Goal: Communication & Community: Ask a question

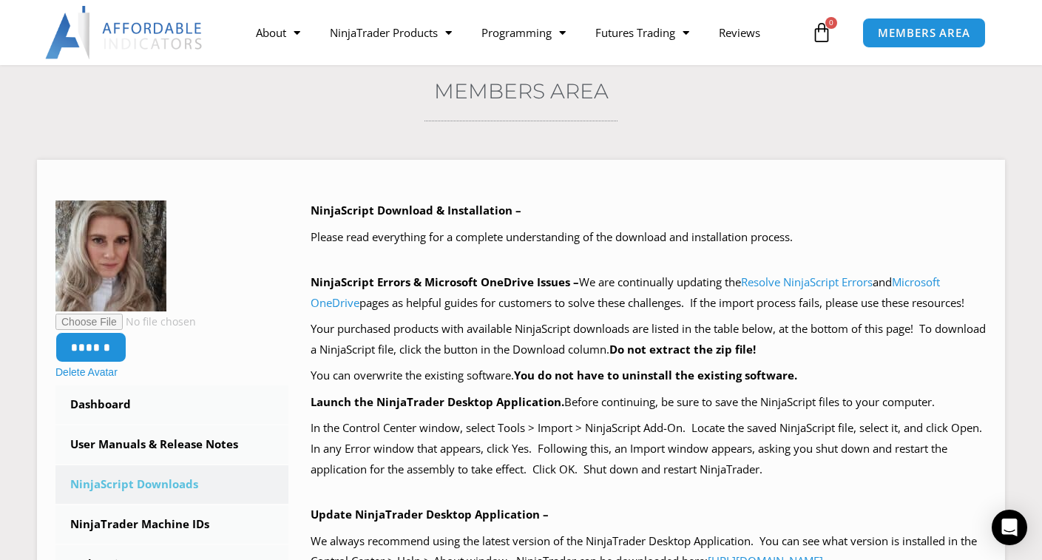
scroll to position [148, 0]
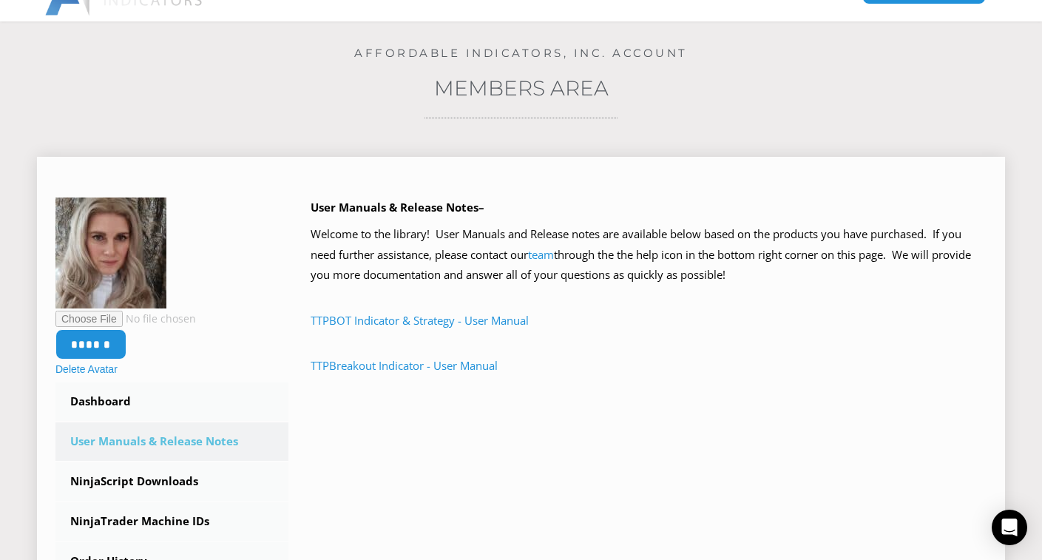
scroll to position [148, 0]
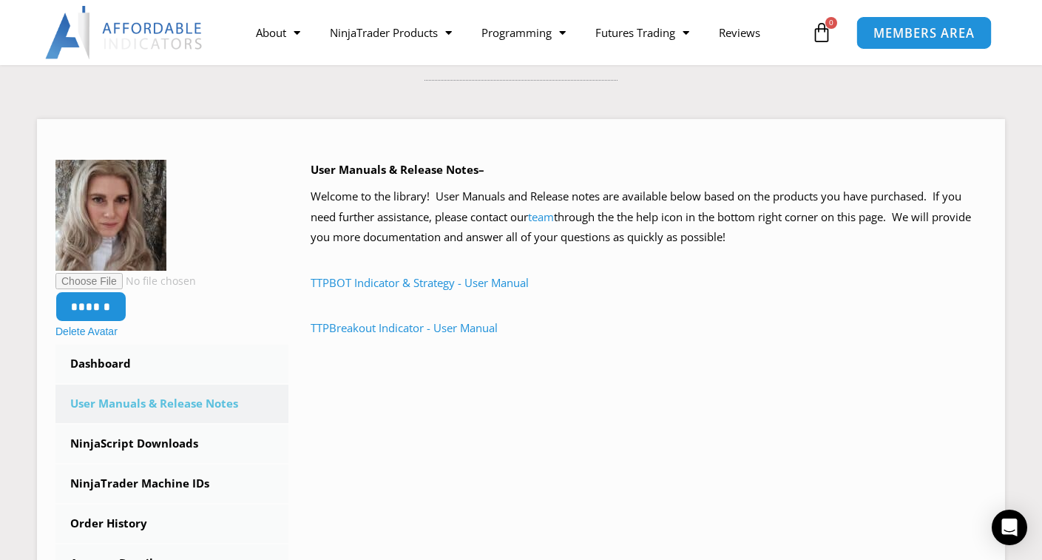
click at [889, 27] on span "MEMBERS AREA" at bounding box center [924, 33] width 101 height 13
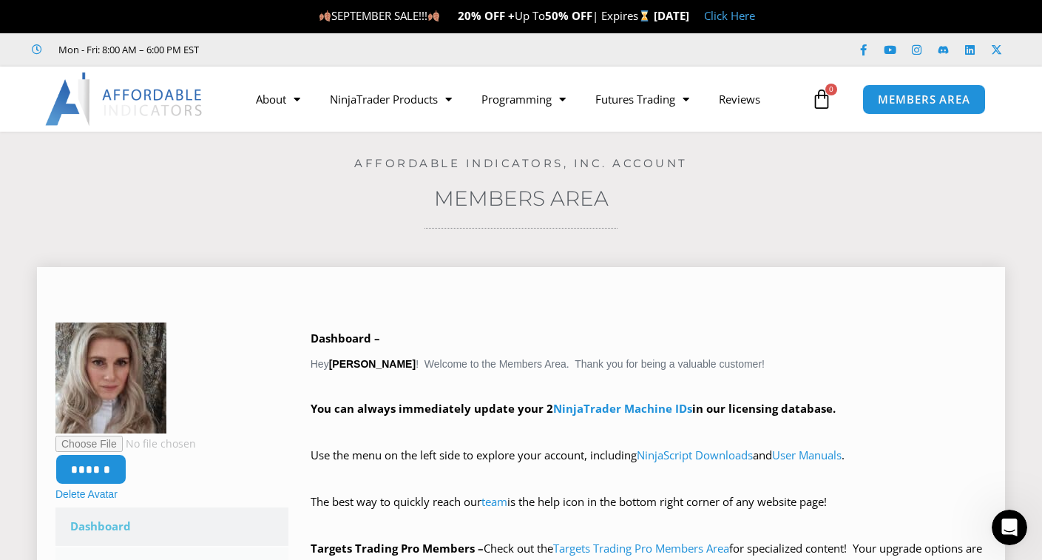
click at [843, 474] on p "Use the menu on the left side to explore your account, including NinjaScript Do…" at bounding box center [649, 465] width 676 height 41
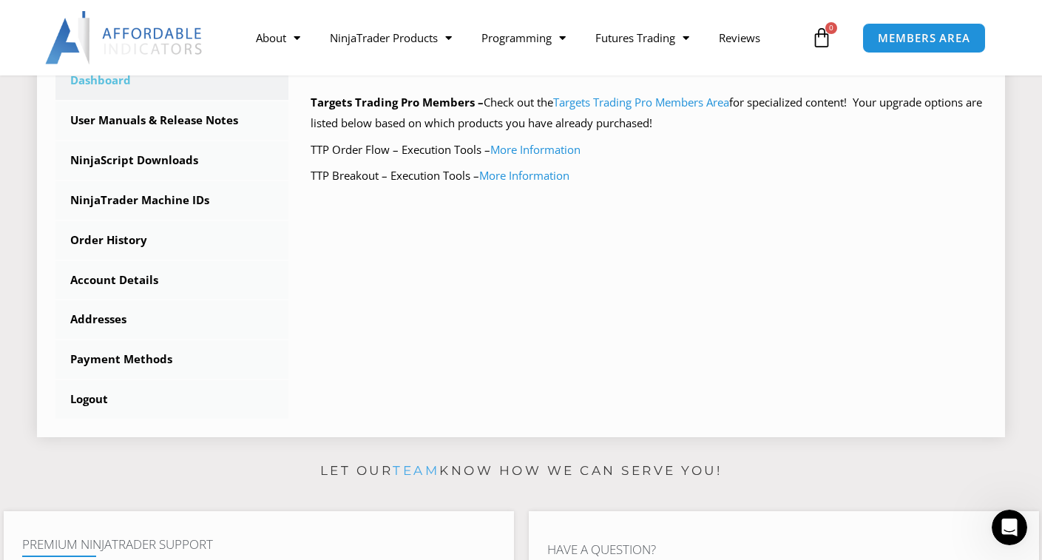
scroll to position [592, 0]
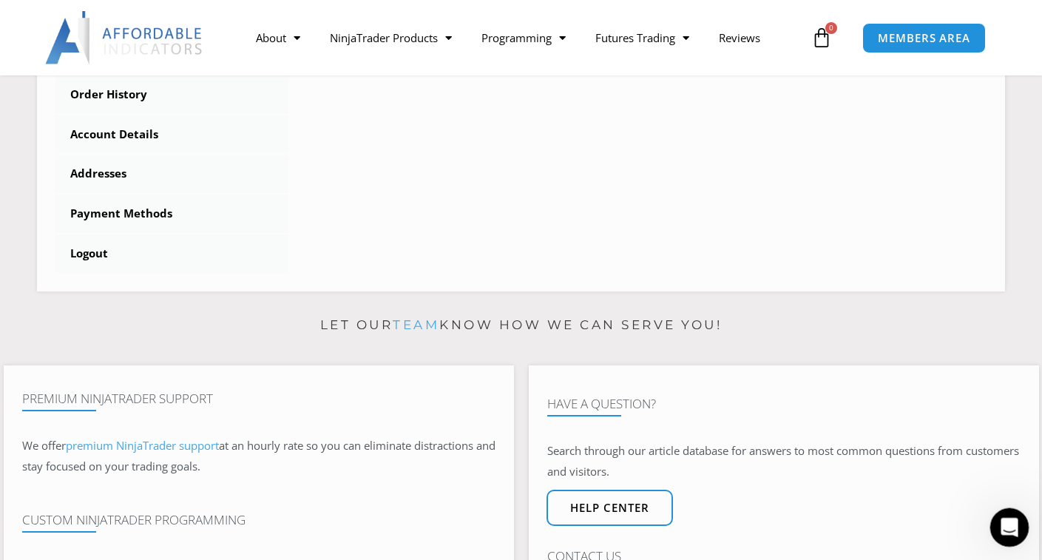
click at [1013, 514] on div "Open Intercom Messenger" at bounding box center [1007, 525] width 49 height 49
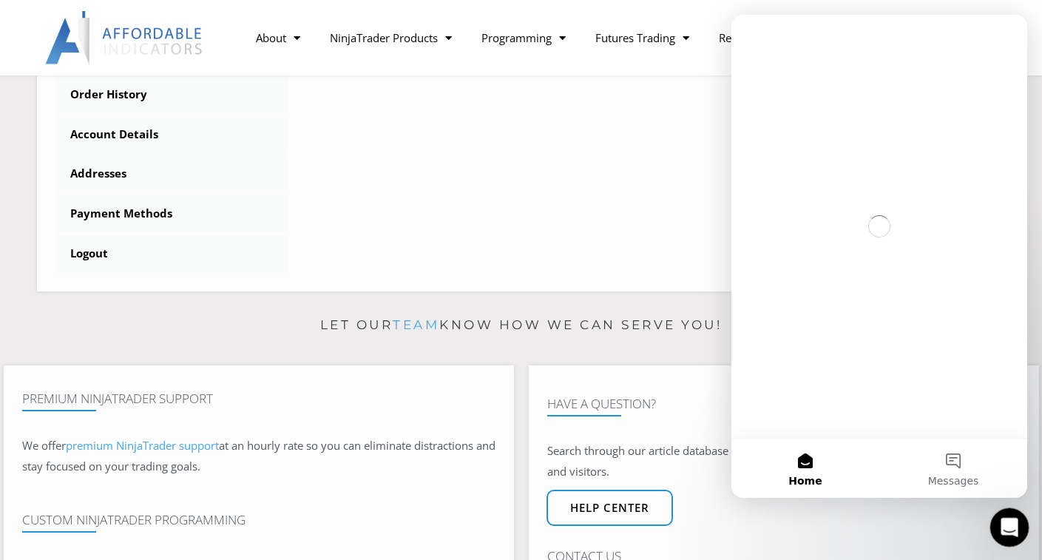
scroll to position [0, 0]
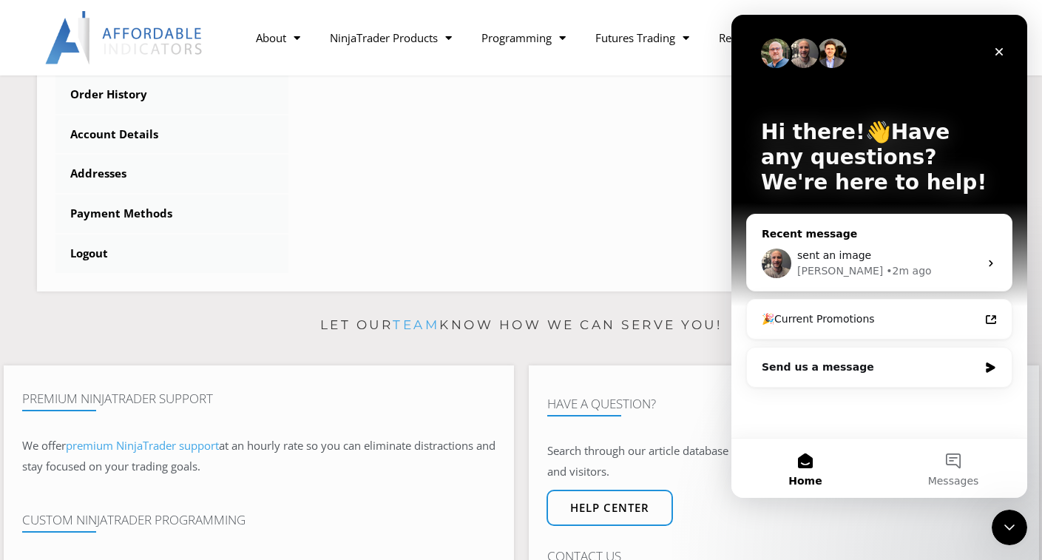
click at [875, 249] on div "sent an image" at bounding box center [889, 256] width 182 height 16
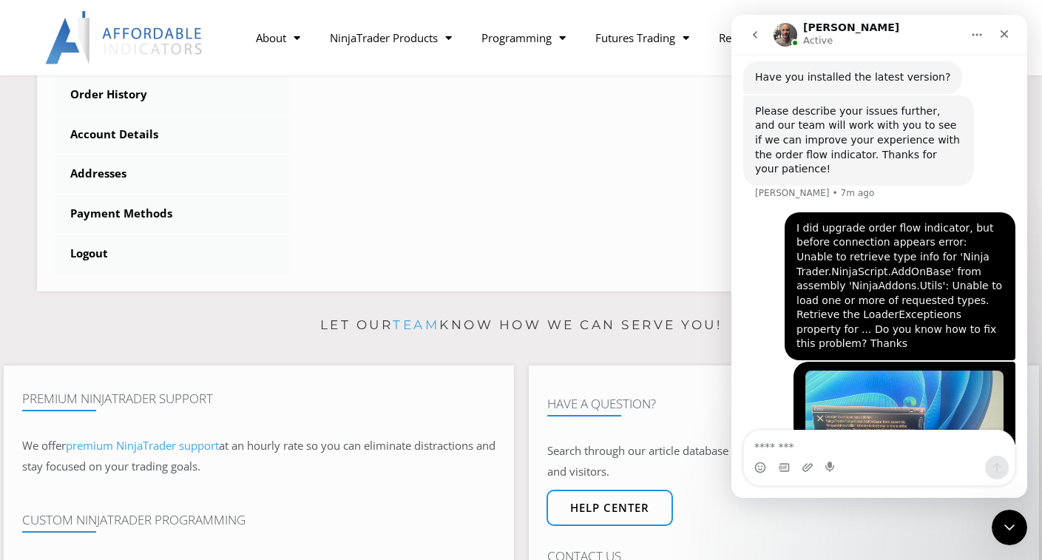
scroll to position [361, 0]
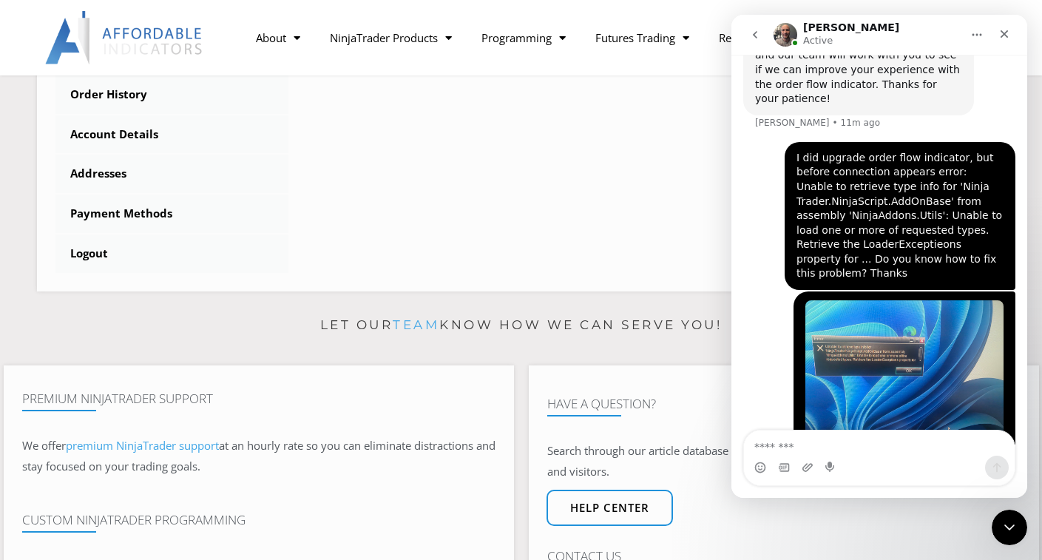
click at [876, 463] on div "Intercom messenger" at bounding box center [879, 468] width 271 height 24
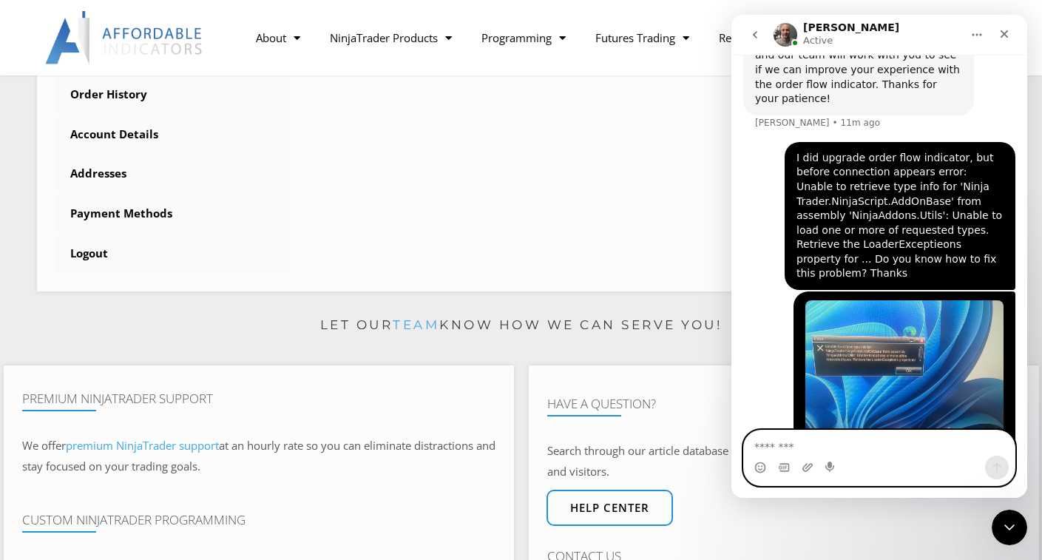
click at [814, 451] on textarea "Message…" at bounding box center [879, 443] width 271 height 25
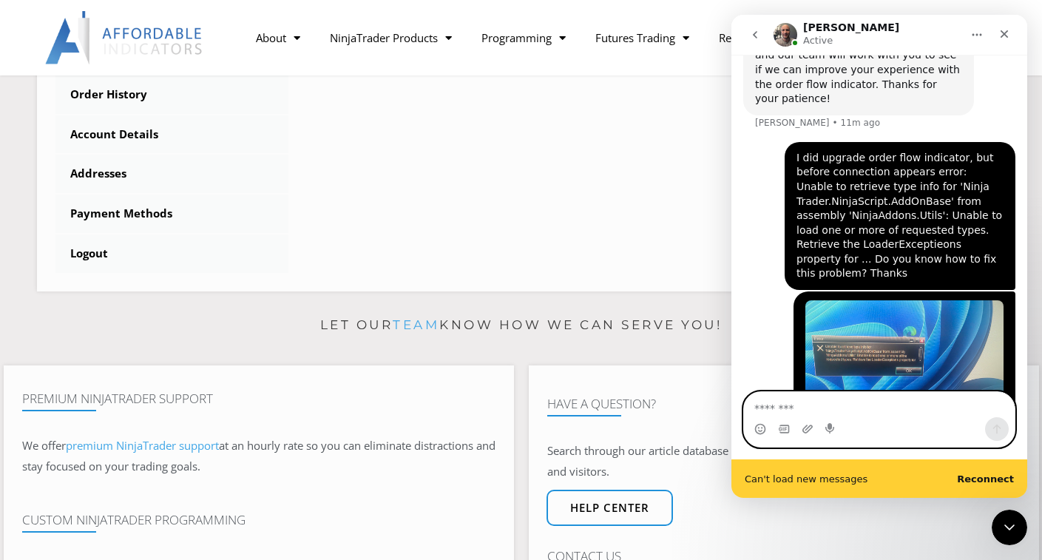
scroll to position [400, 0]
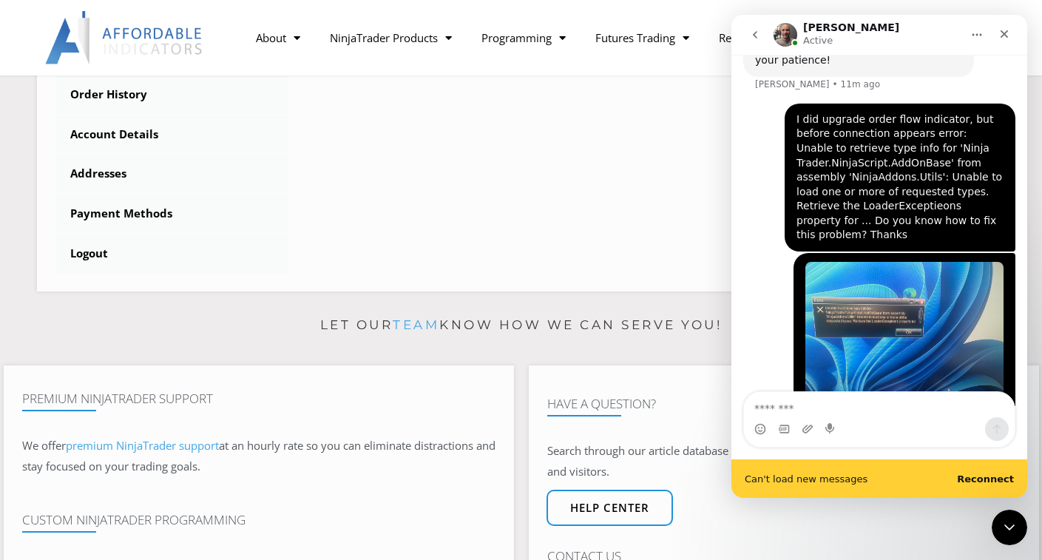
click at [991, 476] on b "Reconnect" at bounding box center [985, 478] width 57 height 11
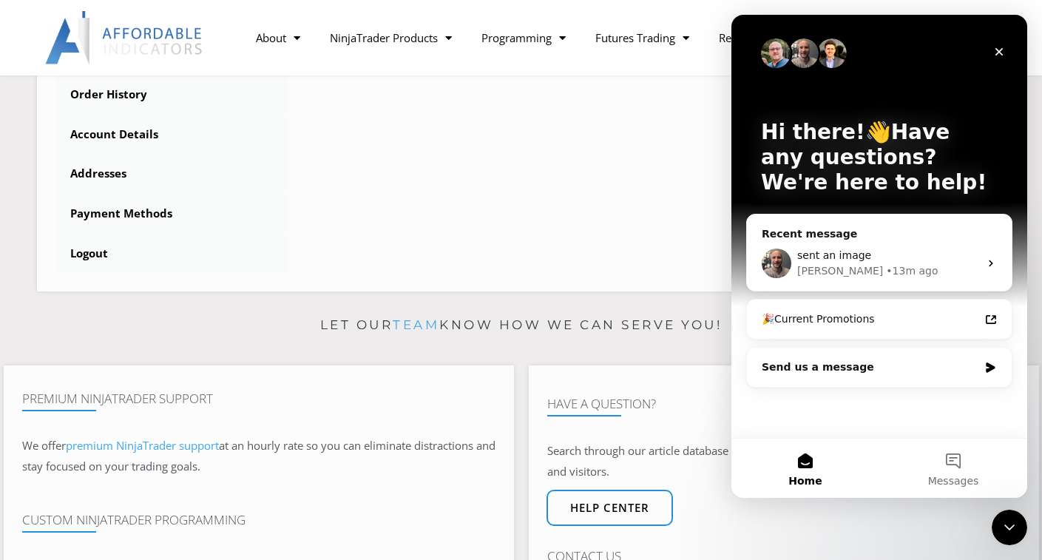
click at [815, 430] on div "Hi there!👋Have any questions? We're here to help! Recent message sent an image …" at bounding box center [880, 226] width 296 height 423
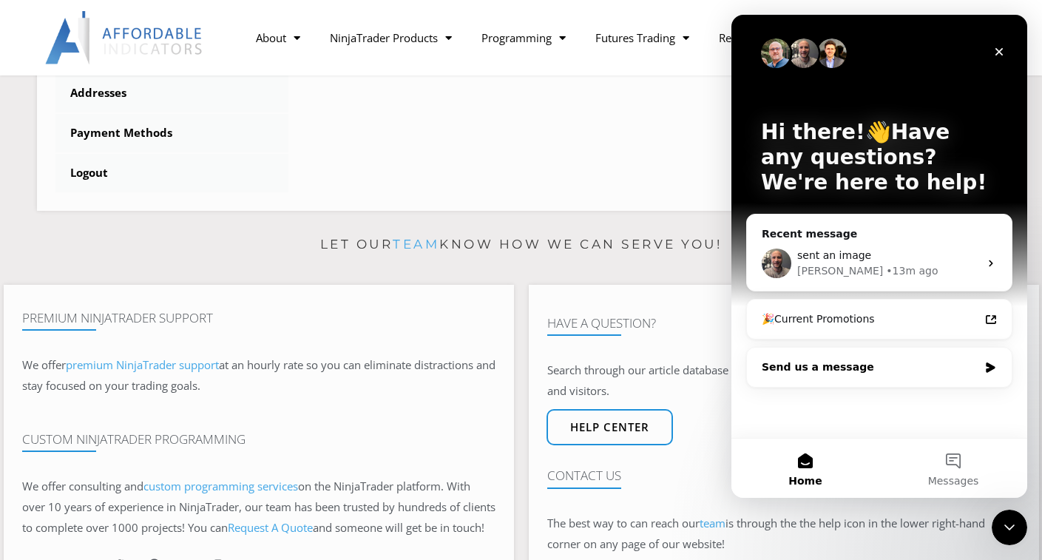
scroll to position [814, 0]
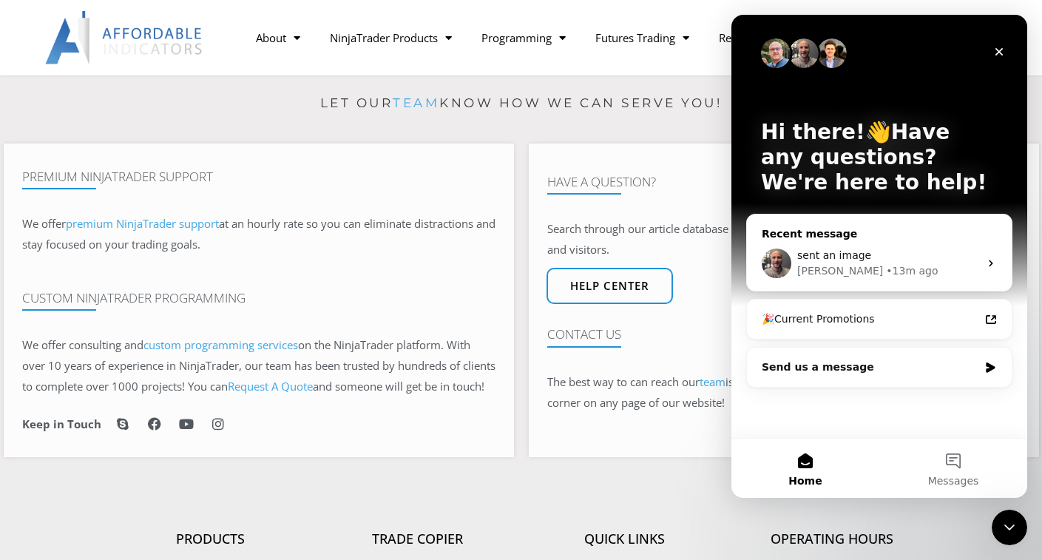
click at [943, 269] on div "Joel • 13m ago" at bounding box center [889, 271] width 182 height 16
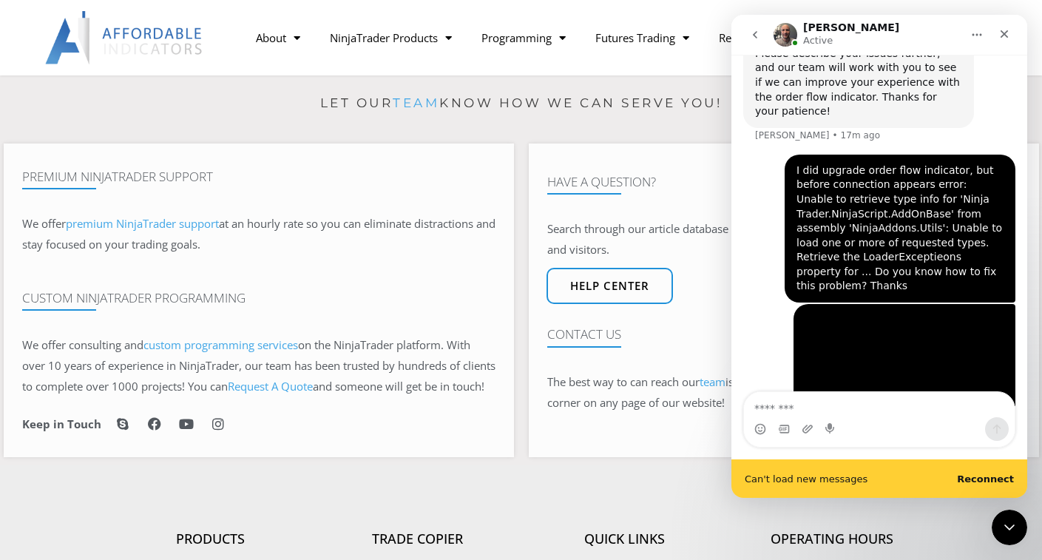
scroll to position [400, 0]
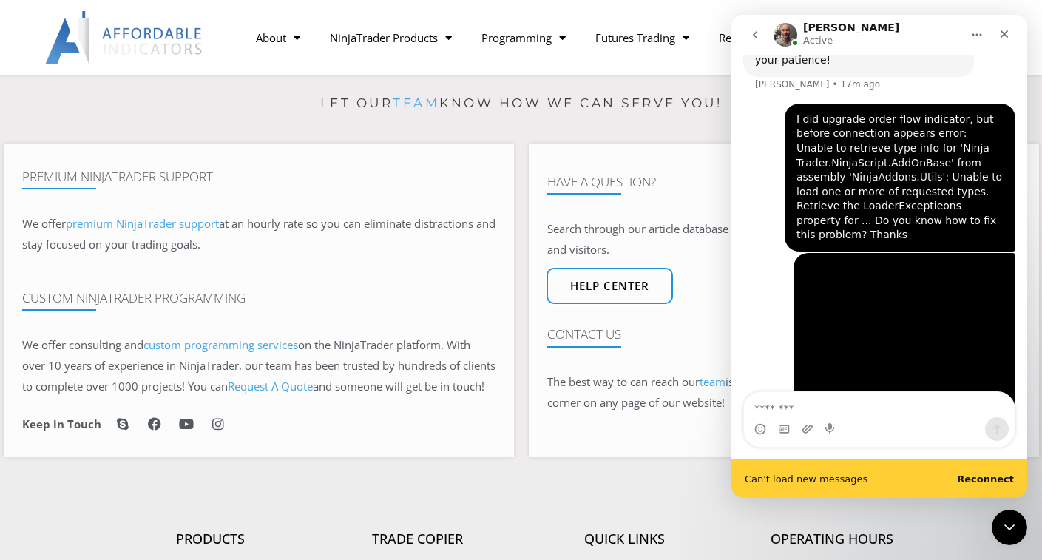
click at [988, 479] on b "Reconnect" at bounding box center [985, 478] width 57 height 11
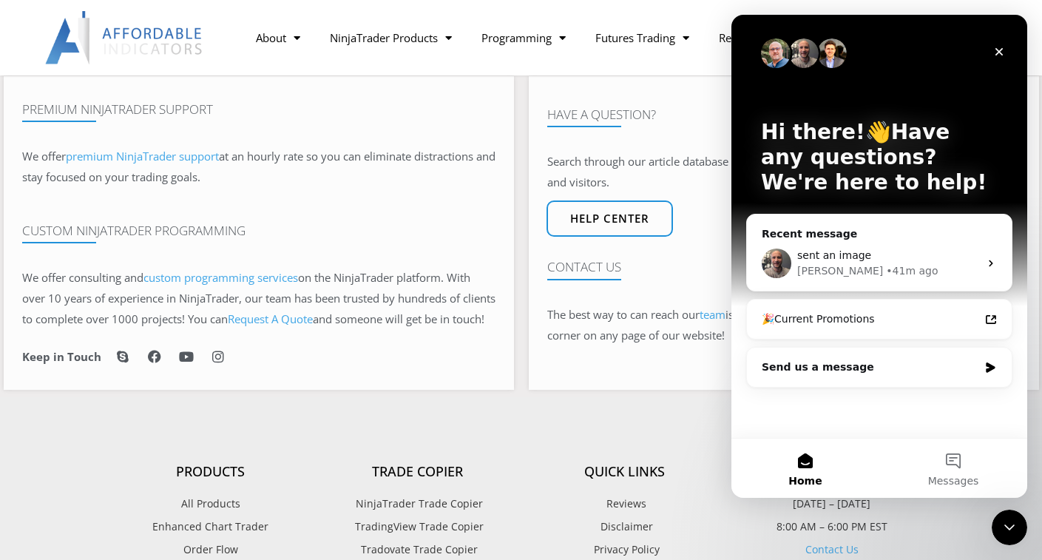
scroll to position [1036, 0]
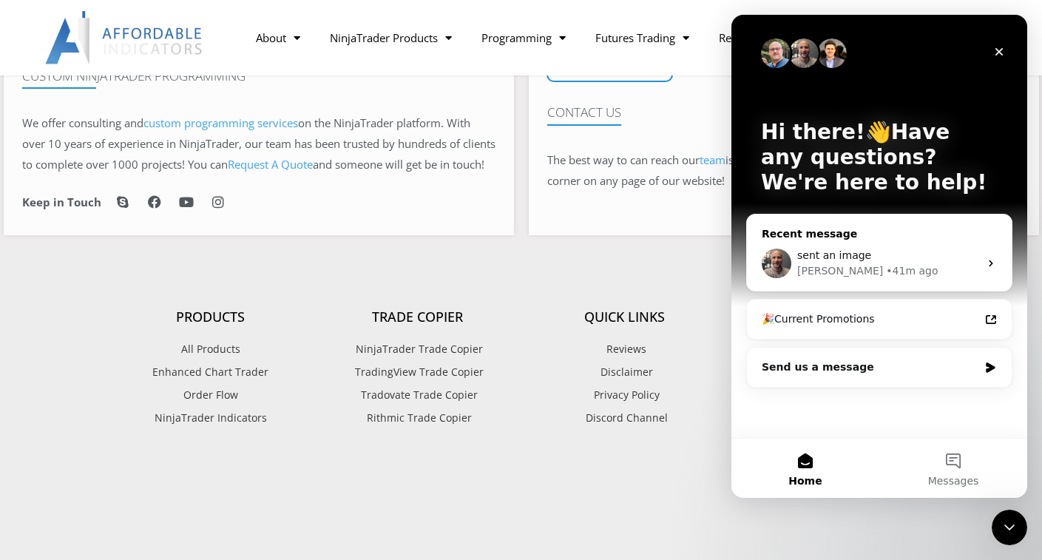
click at [908, 268] on div "Joel • 41m ago" at bounding box center [889, 271] width 182 height 16
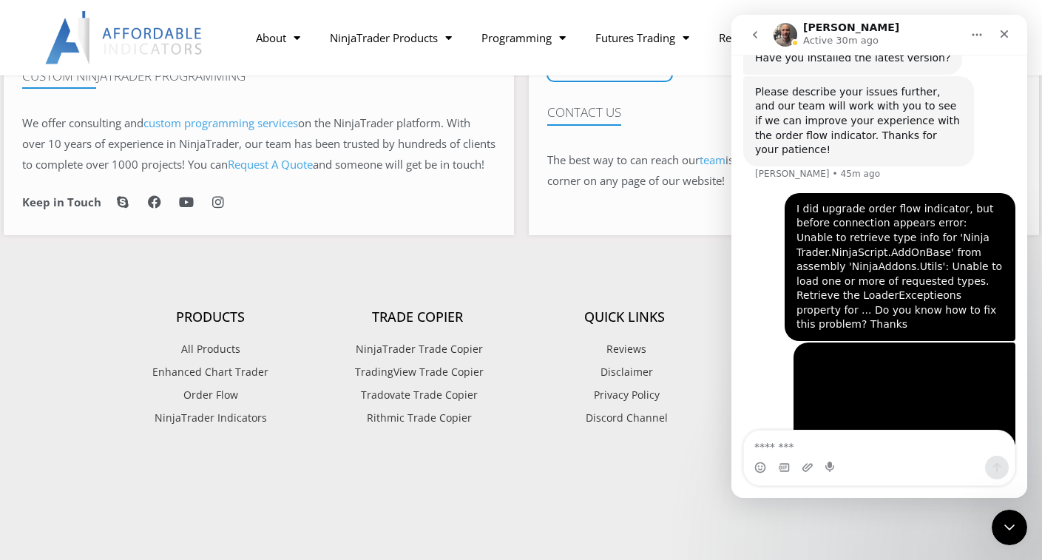
scroll to position [361, 0]
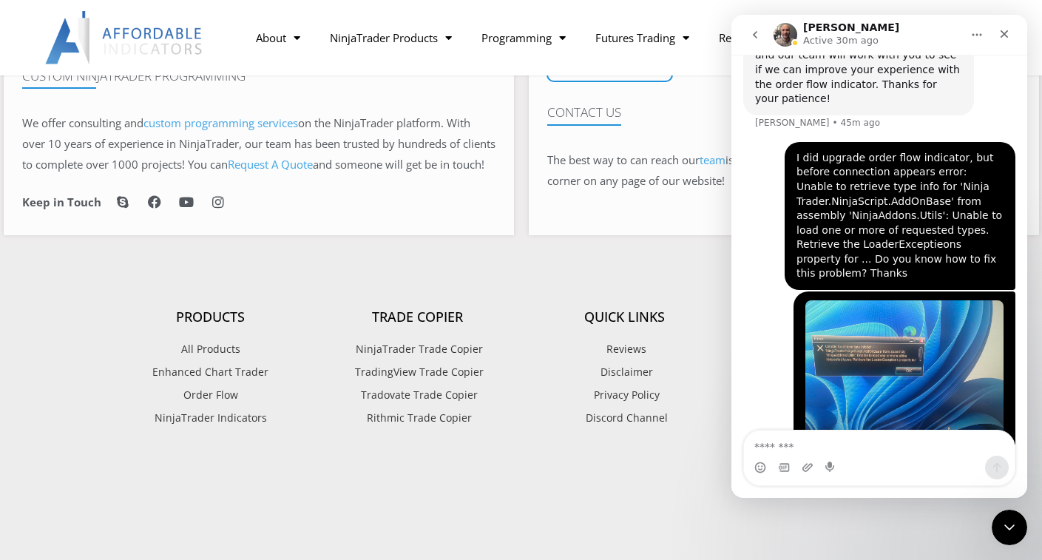
click at [872, 451] on textarea "Message…" at bounding box center [879, 443] width 271 height 25
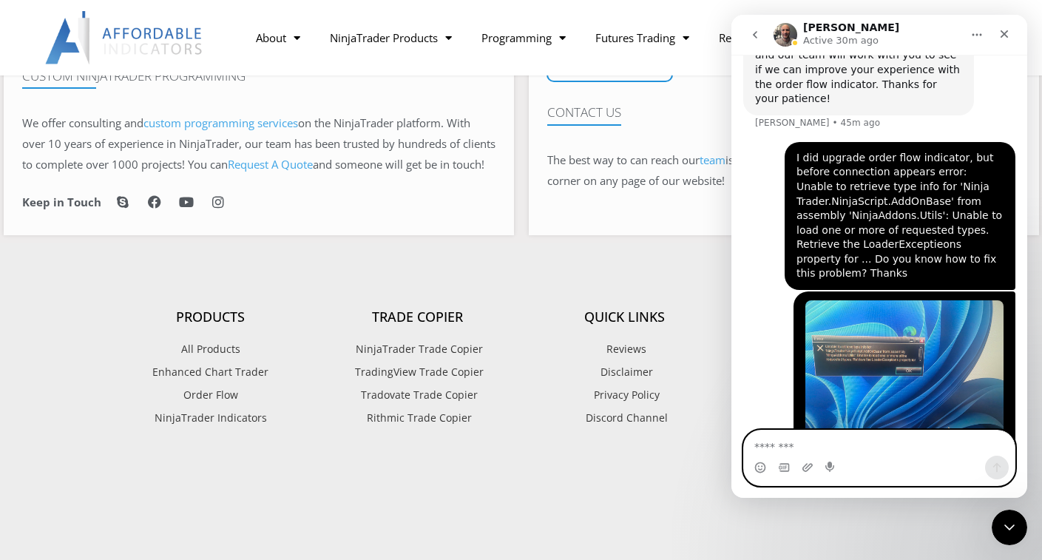
click at [942, 451] on textarea "Message…" at bounding box center [879, 443] width 271 height 25
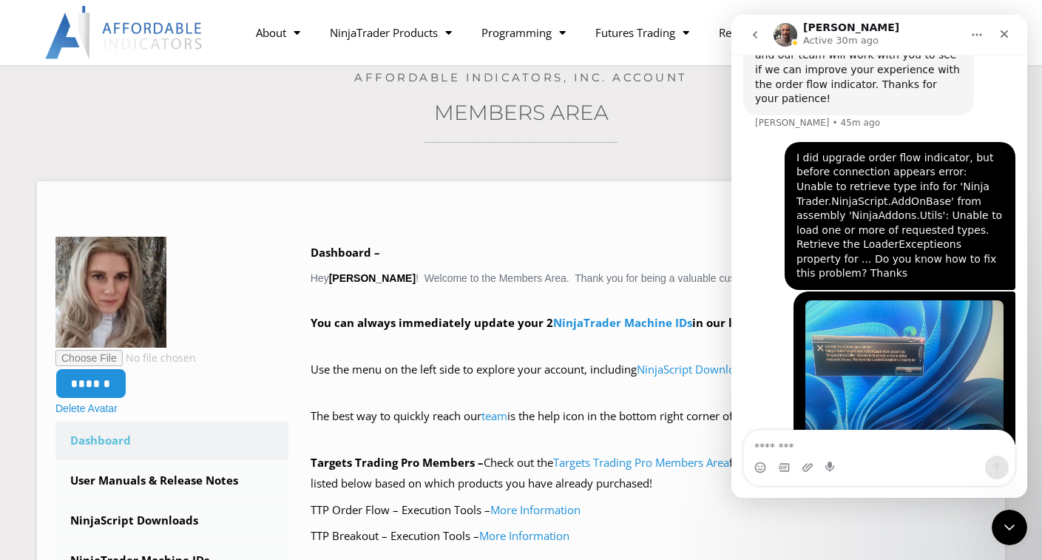
scroll to position [0, 0]
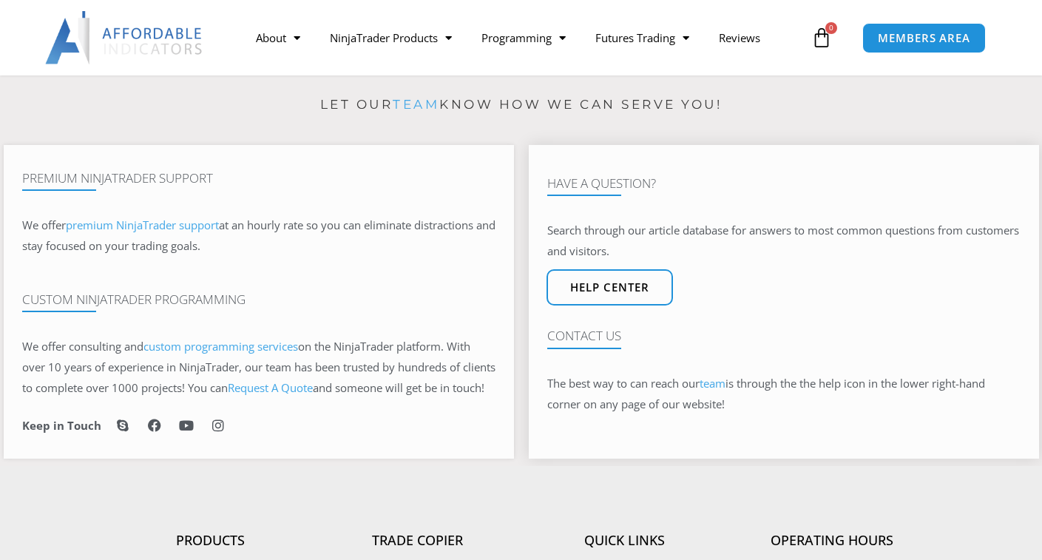
scroll to position [814, 0]
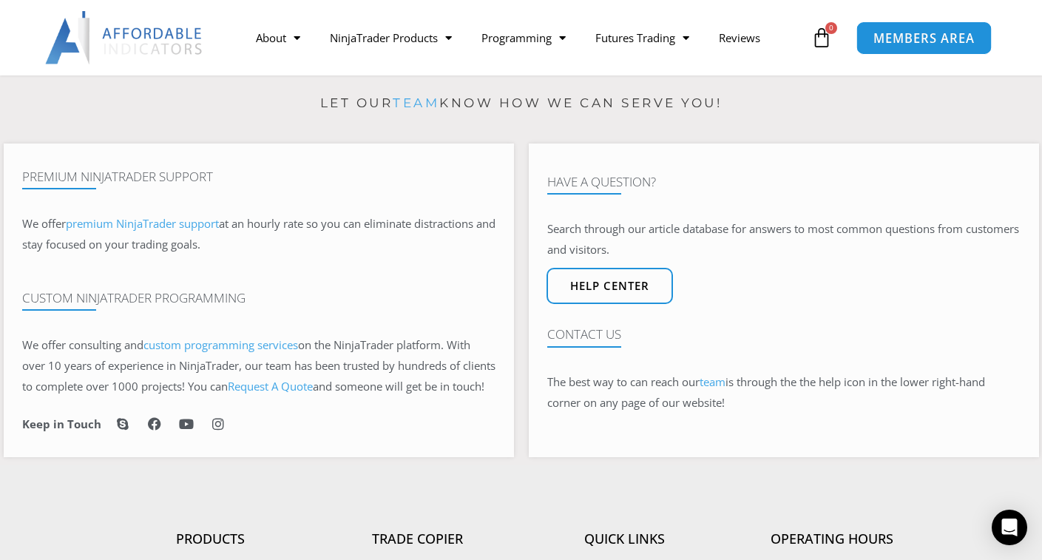
click at [915, 36] on span "MEMBERS AREA" at bounding box center [924, 38] width 101 height 13
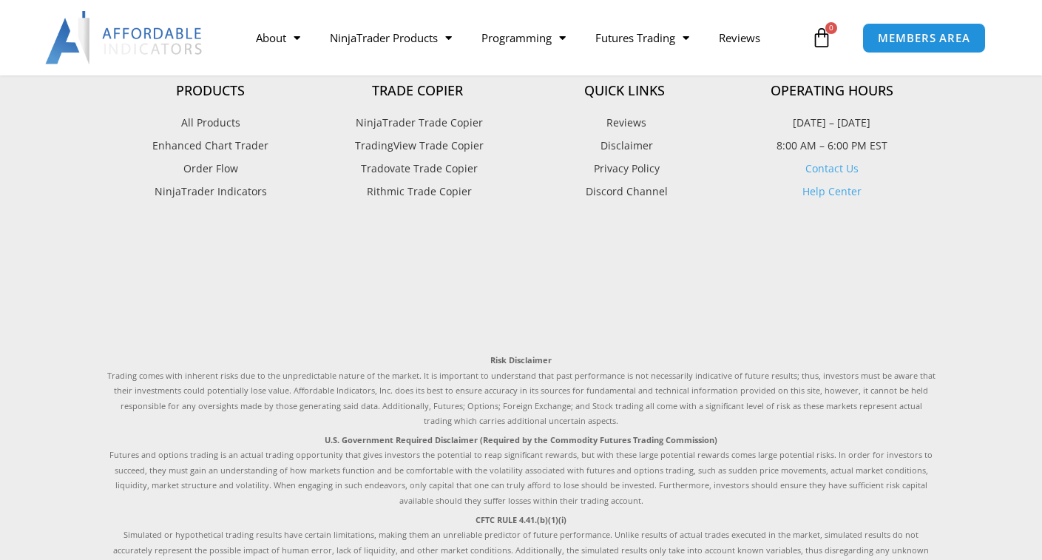
scroll to position [1460, 0]
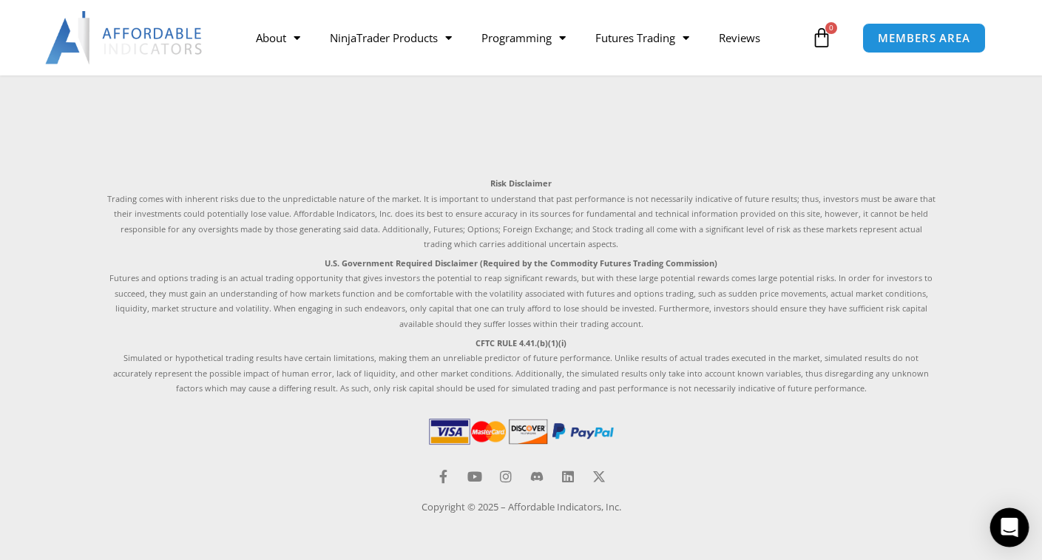
click at [1004, 526] on icon "Open Intercom Messenger" at bounding box center [1009, 527] width 17 height 19
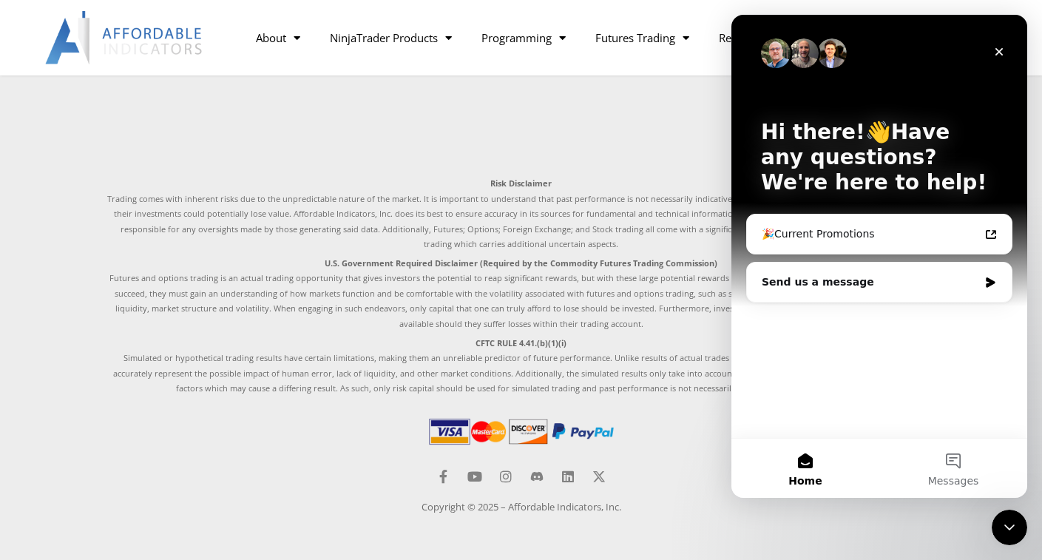
scroll to position [0, 0]
click at [949, 467] on button "1 Messages" at bounding box center [954, 468] width 148 height 59
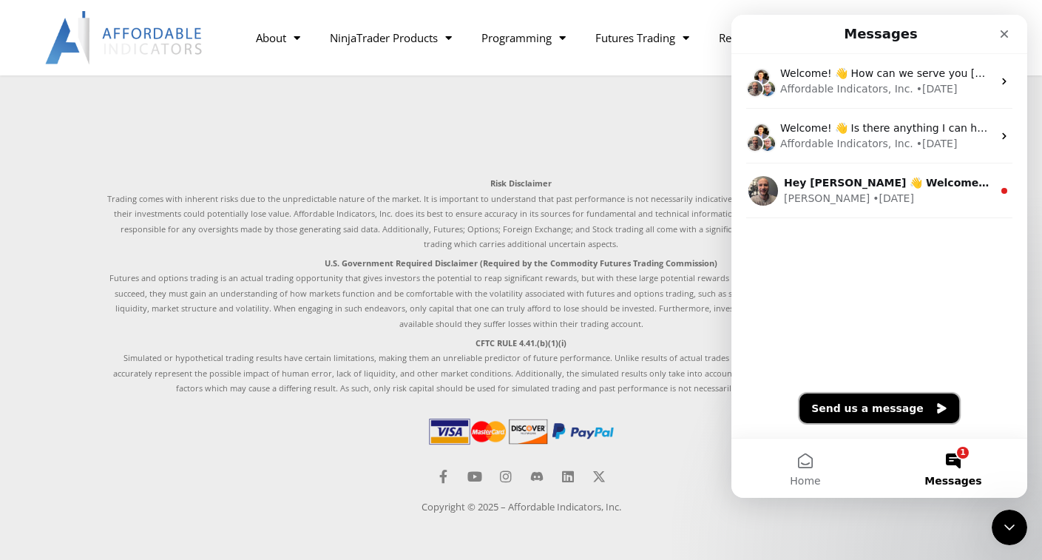
click at [889, 413] on button "Send us a message" at bounding box center [880, 409] width 160 height 30
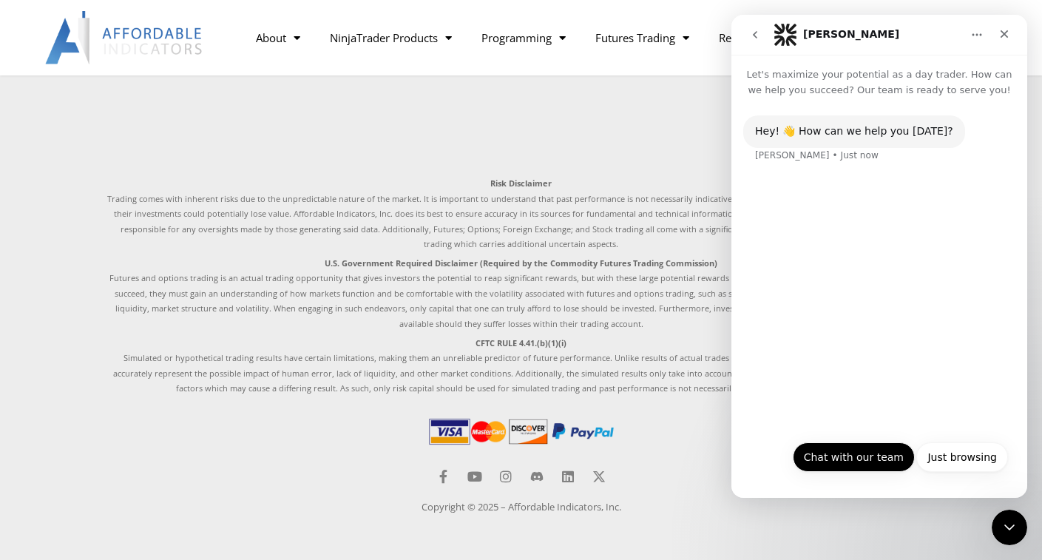
click at [869, 452] on button "Chat with our team" at bounding box center [854, 457] width 122 height 30
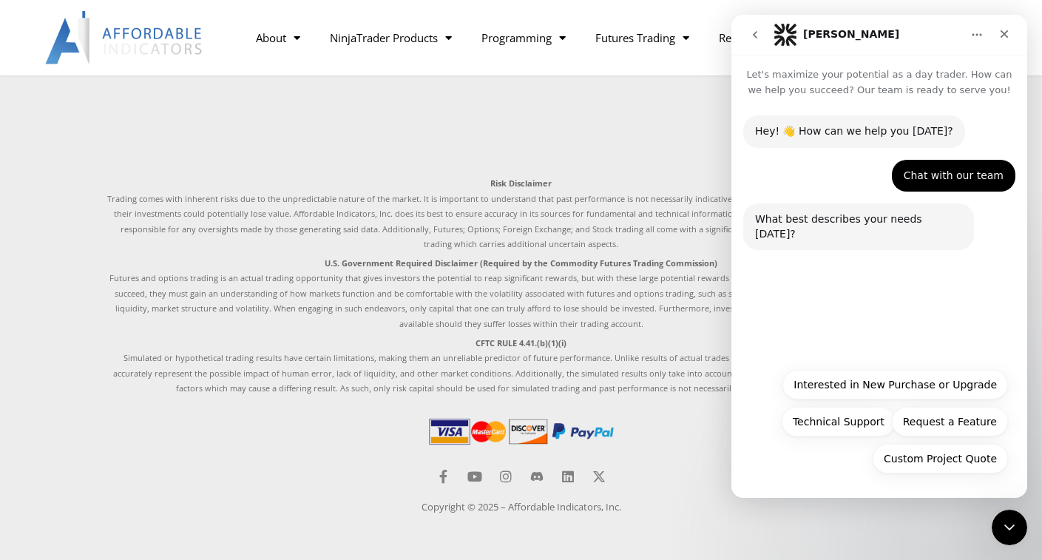
click at [756, 36] on icon "go back" at bounding box center [755, 35] width 12 height 12
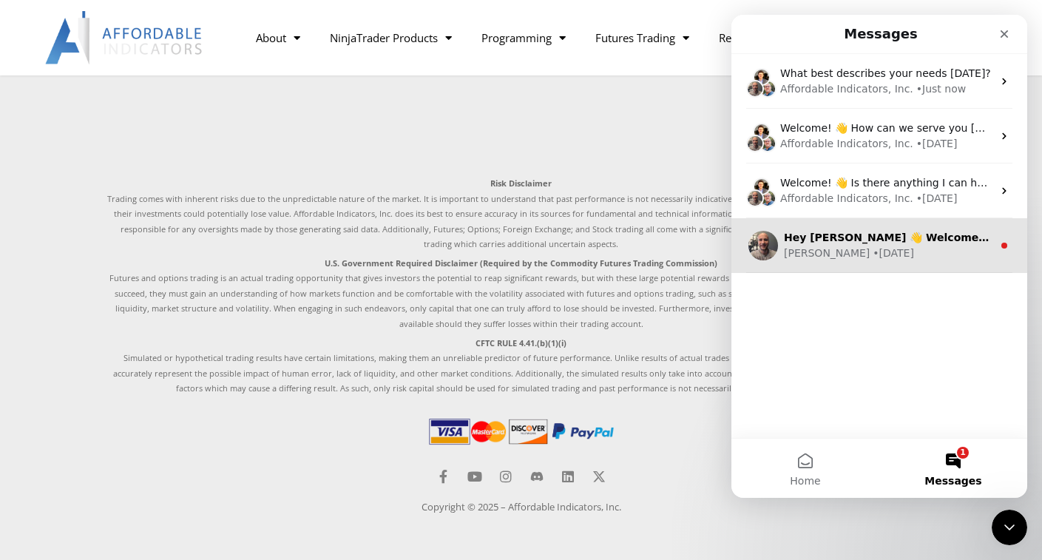
click at [873, 246] on div "• 216w ago" at bounding box center [893, 254] width 41 height 16
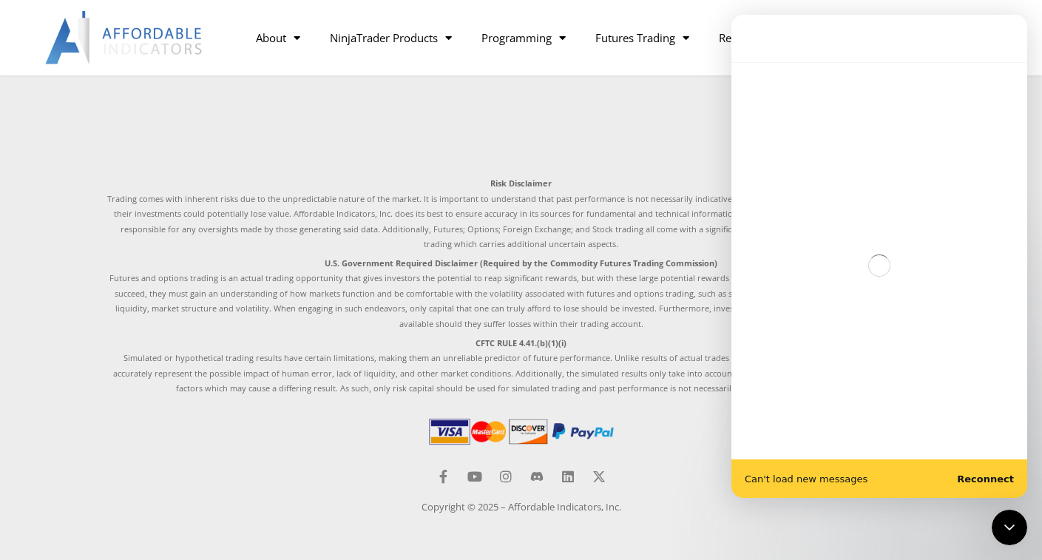
click at [988, 476] on b "Reconnect" at bounding box center [985, 478] width 57 height 11
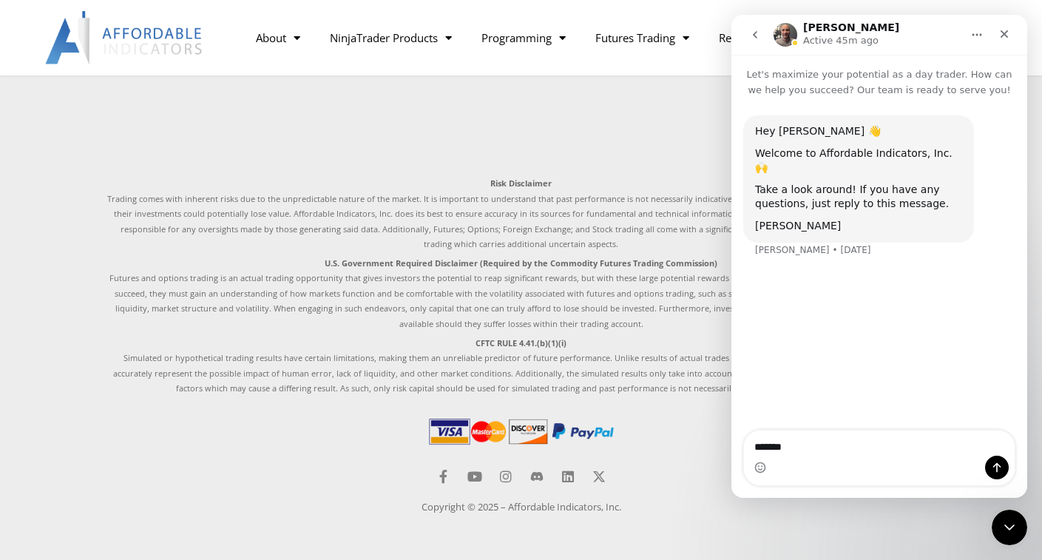
type textarea "********"
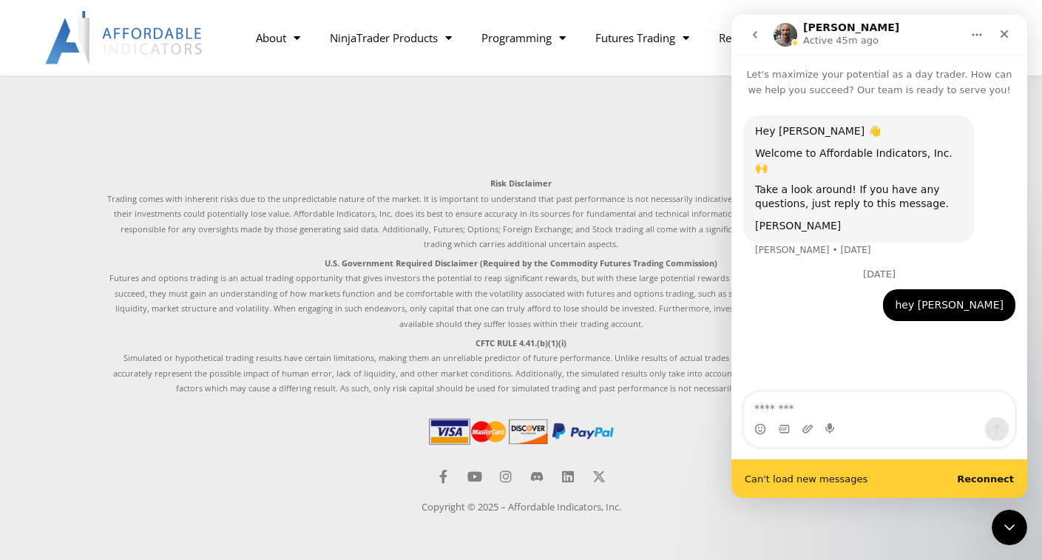
click at [981, 479] on b "Reconnect" at bounding box center [985, 478] width 57 height 11
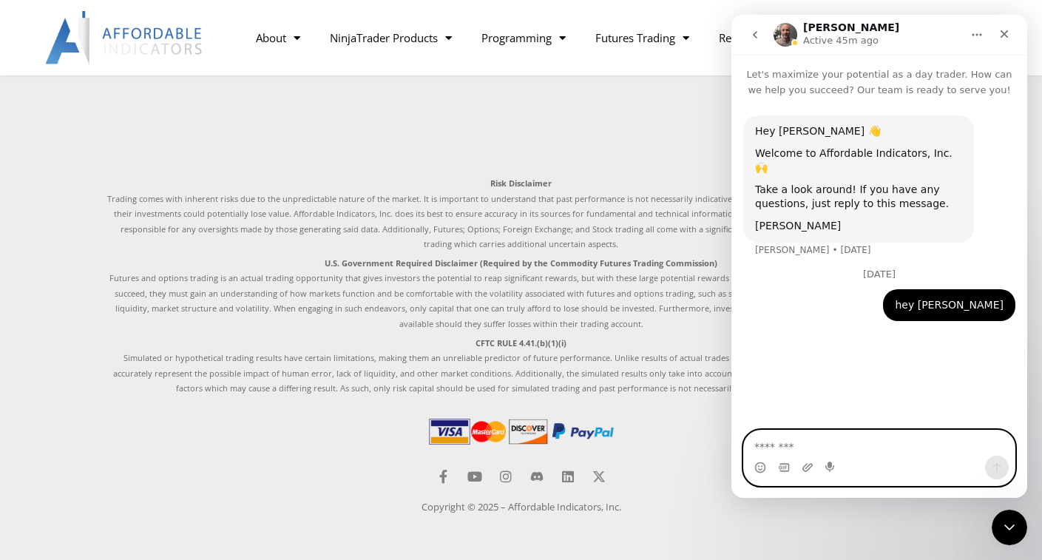
click at [788, 447] on textarea "Message…" at bounding box center [879, 443] width 271 height 25
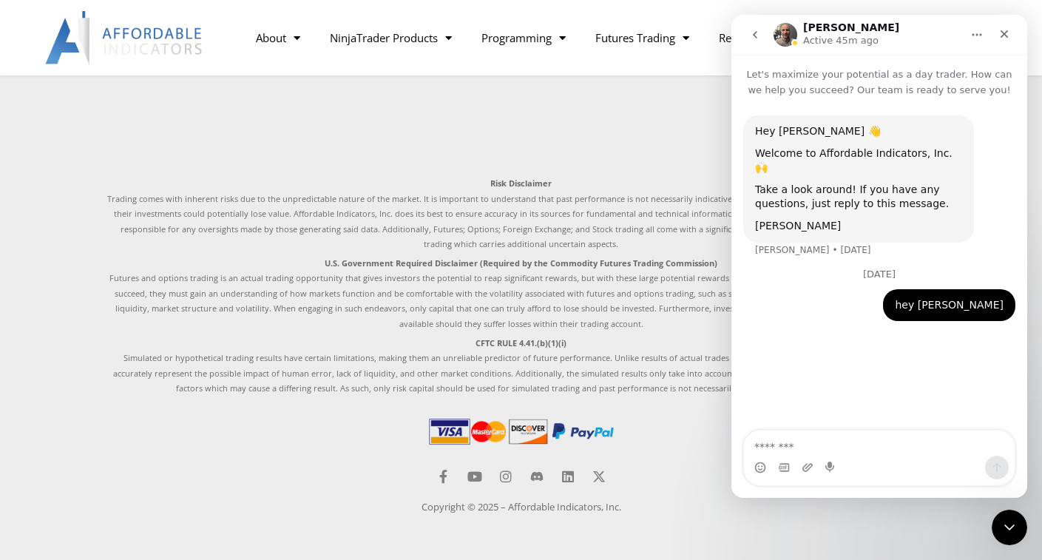
click at [756, 33] on icon "go back" at bounding box center [755, 34] width 4 height 7
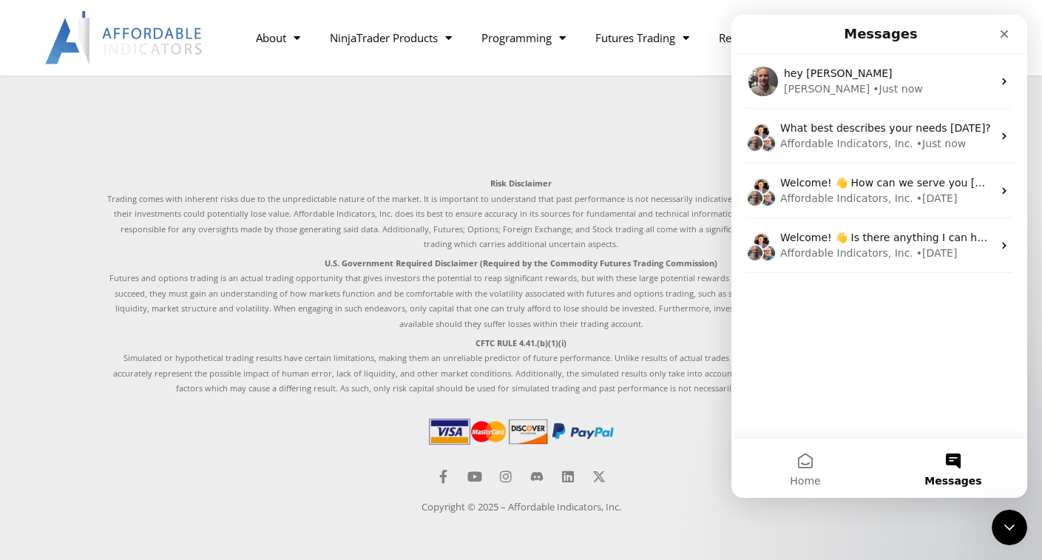
click at [945, 458] on button "Messages" at bounding box center [954, 468] width 148 height 59
click at [960, 469] on button "Messages" at bounding box center [954, 468] width 148 height 59
click at [804, 459] on button "Home" at bounding box center [806, 468] width 148 height 59
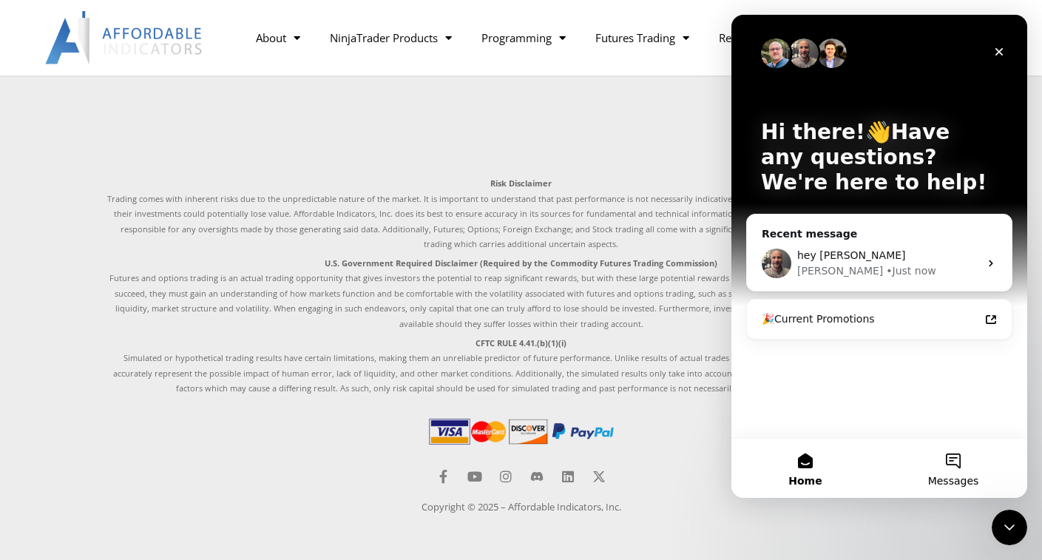
click at [958, 468] on button "Messages" at bounding box center [954, 468] width 148 height 59
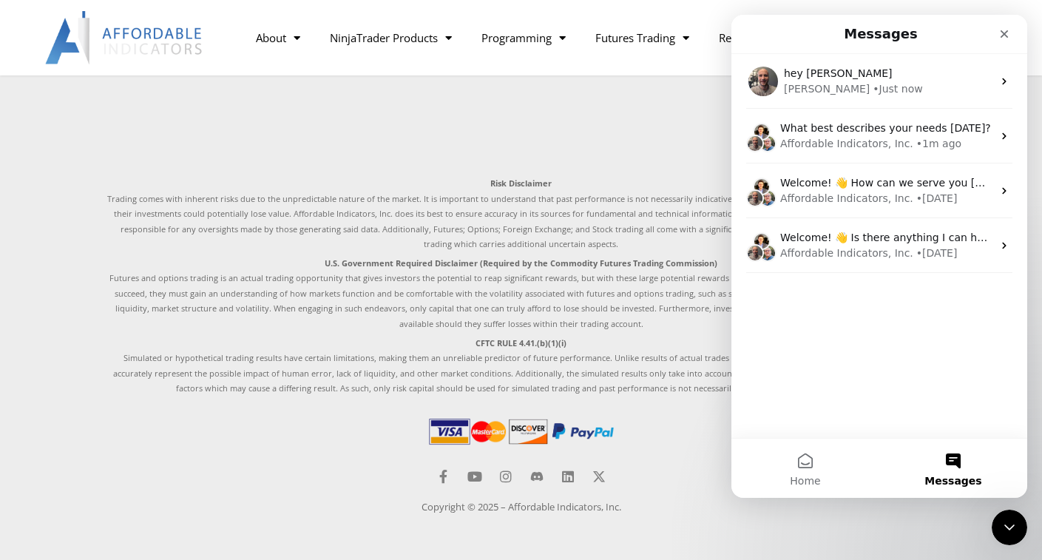
click at [970, 464] on button "Messages" at bounding box center [954, 468] width 148 height 59
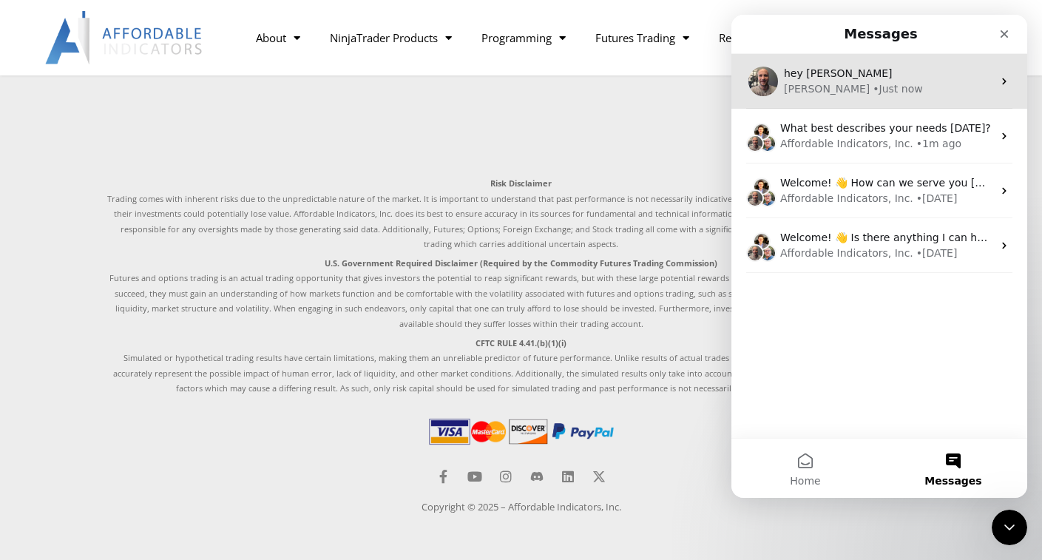
click at [873, 90] on div "• Just now" at bounding box center [898, 89] width 50 height 16
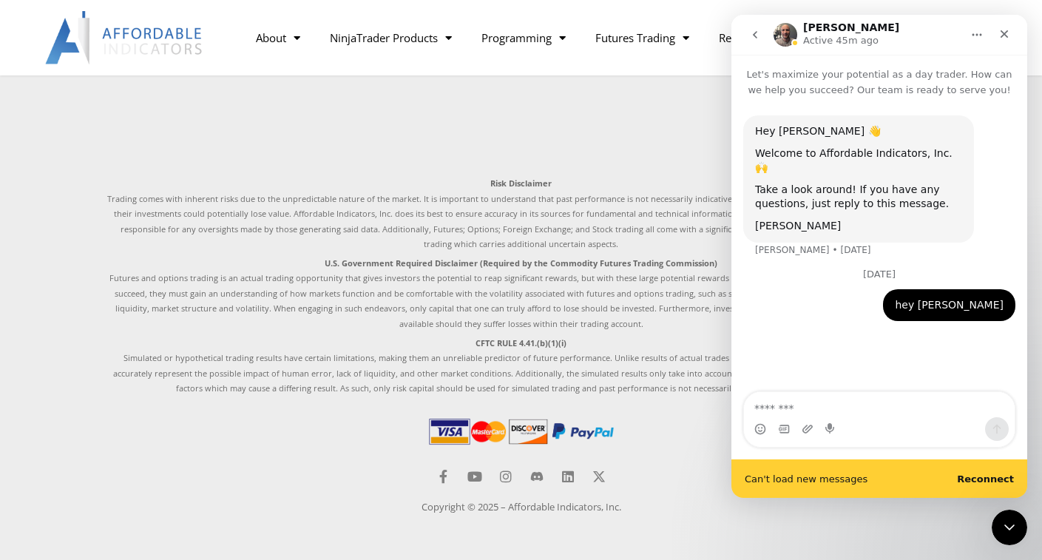
click at [967, 479] on div "Can't load new messages Reconnect" at bounding box center [880, 478] width 296 height 38
click at [984, 475] on b "Reconnect" at bounding box center [985, 478] width 57 height 11
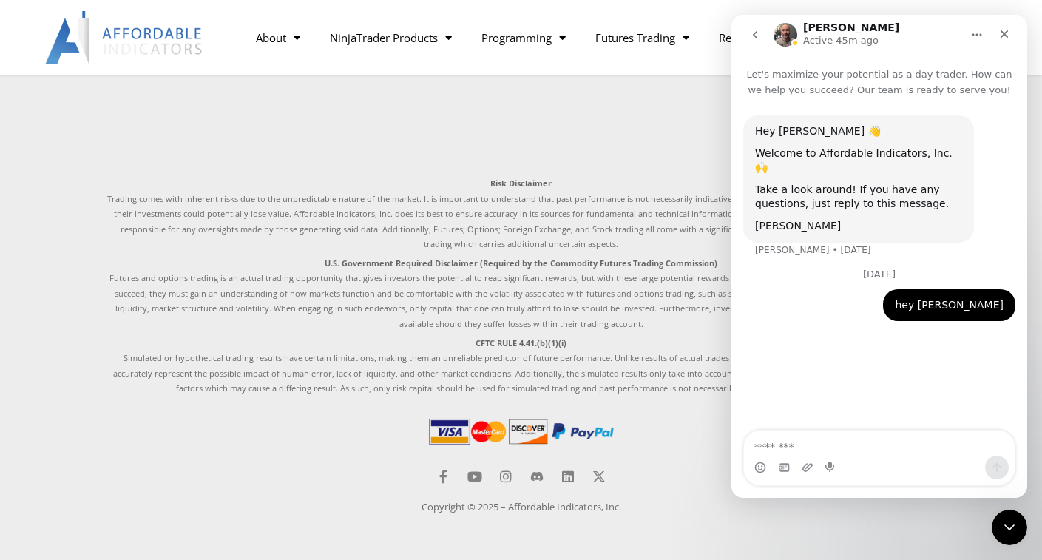
click at [971, 33] on button "Home" at bounding box center [977, 35] width 28 height 28
click at [756, 30] on icon "go back" at bounding box center [755, 35] width 12 height 12
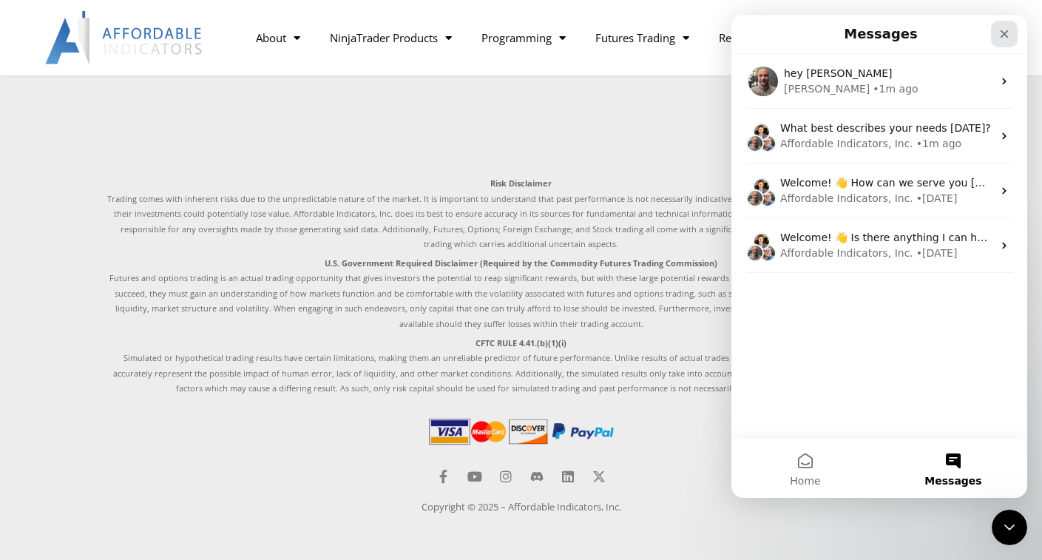
click at [1001, 30] on icon "Close" at bounding box center [1005, 34] width 12 height 12
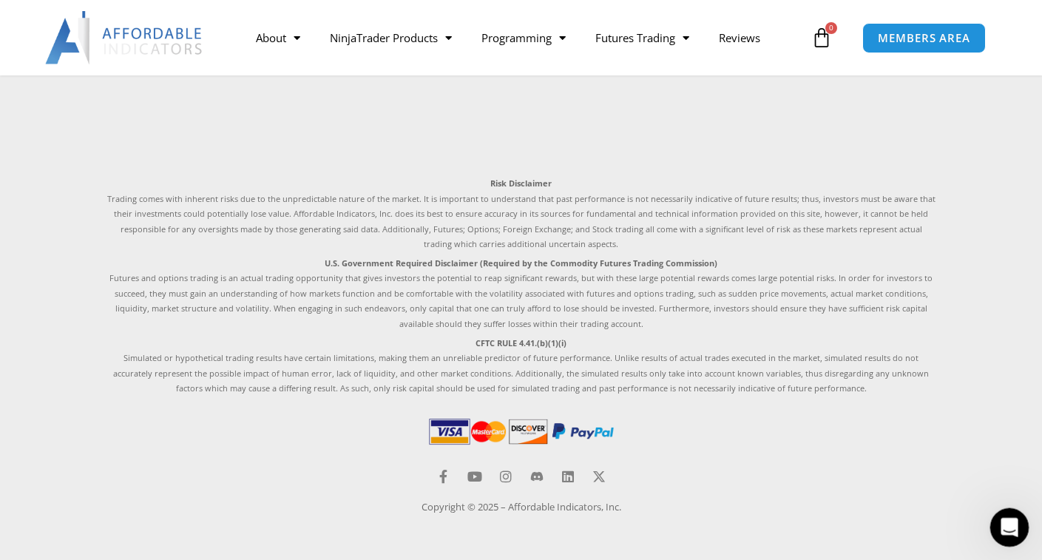
click at [999, 527] on icon "Open Intercom Messenger" at bounding box center [1008, 525] width 24 height 24
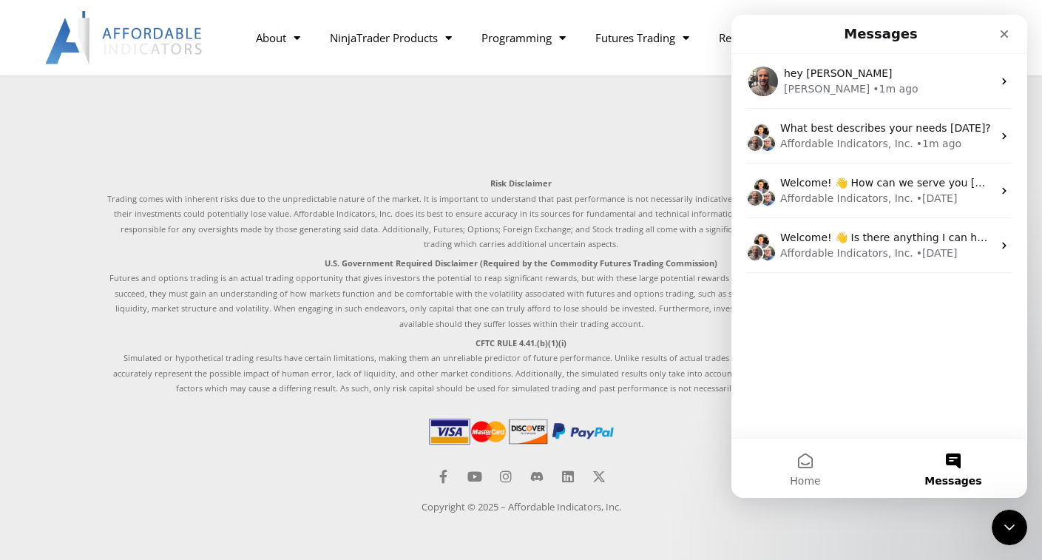
click at [948, 457] on button "Messages" at bounding box center [954, 468] width 148 height 59
click at [948, 453] on button "Messages" at bounding box center [954, 468] width 148 height 59
click at [959, 471] on button "Messages" at bounding box center [954, 468] width 148 height 59
click at [805, 467] on button "Home" at bounding box center [806, 468] width 148 height 59
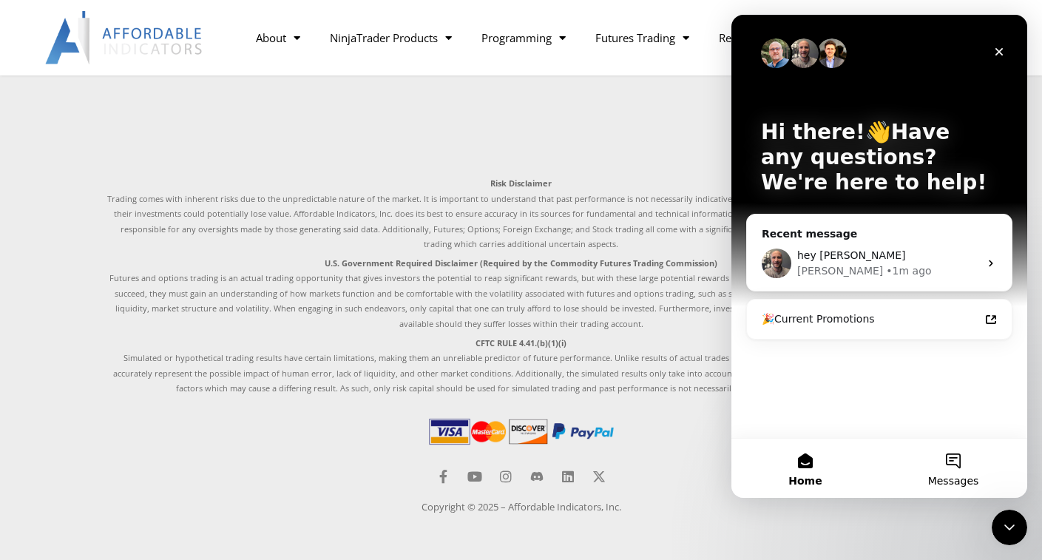
click at [957, 458] on button "Messages" at bounding box center [954, 468] width 148 height 59
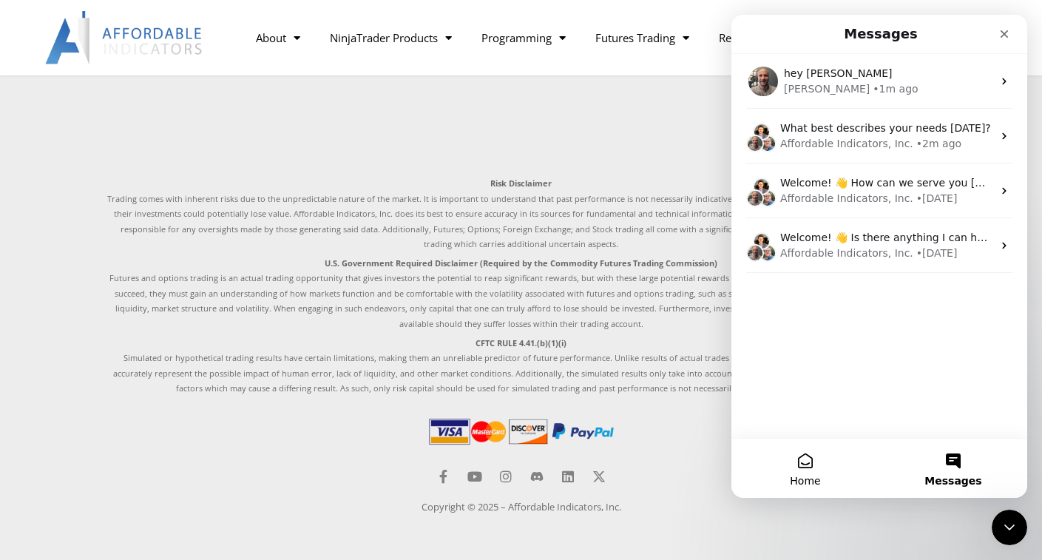
click at [813, 460] on button "Home" at bounding box center [806, 468] width 148 height 59
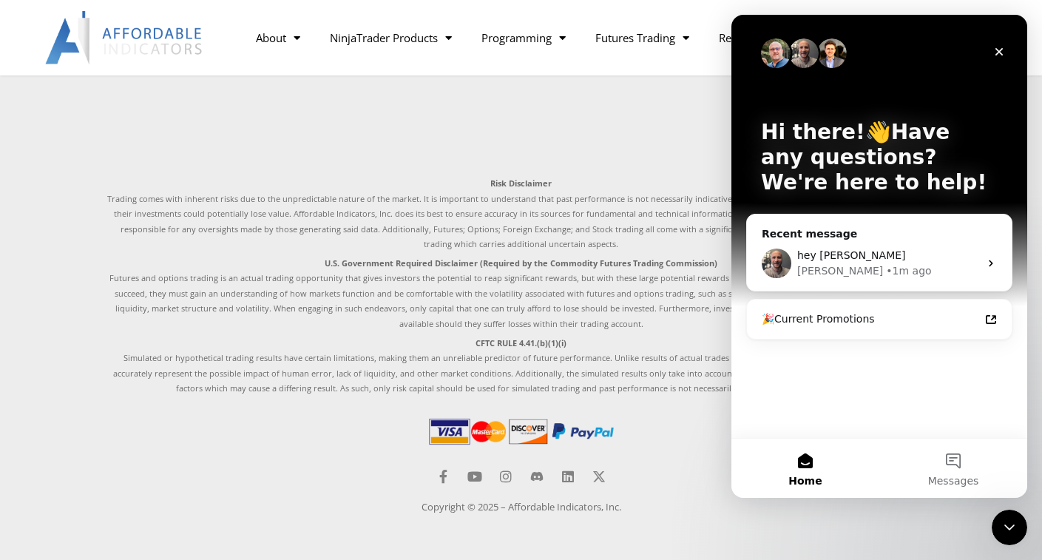
drag, startPoint x: 786, startPoint y: 56, endPoint x: 813, endPoint y: 49, distance: 27.6
click at [789, 56] on img "Intercom messenger" at bounding box center [776, 53] width 30 height 30
click at [815, 49] on img "Intercom messenger" at bounding box center [804, 53] width 30 height 30
click at [836, 55] on img "Intercom messenger" at bounding box center [832, 53] width 30 height 30
click at [837, 317] on div "🎉Current Promotions" at bounding box center [871, 319] width 218 height 16
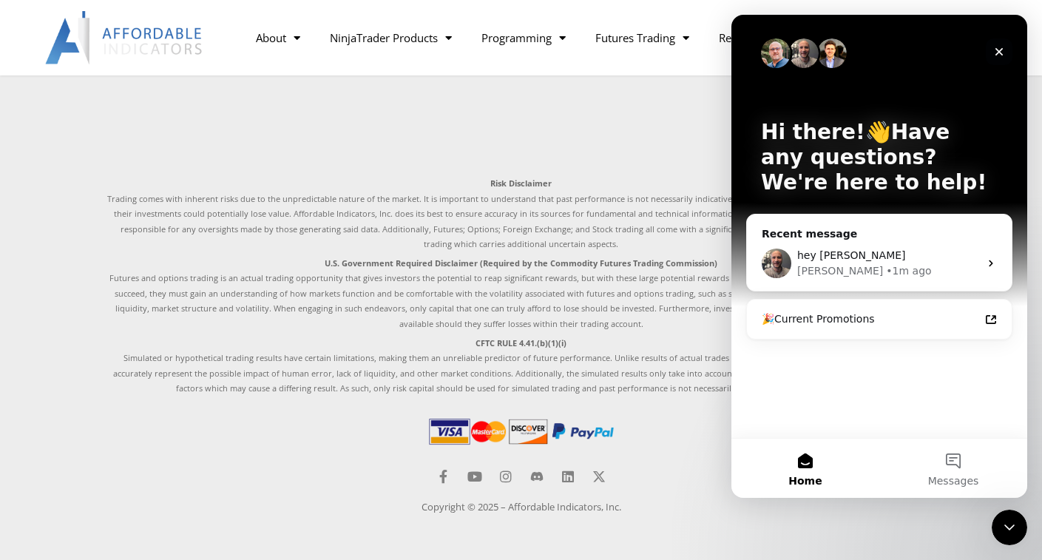
drag, startPoint x: 1001, startPoint y: 44, endPoint x: 1732, endPoint y: 60, distance: 731.1
click at [1001, 44] on div "Close" at bounding box center [999, 51] width 27 height 27
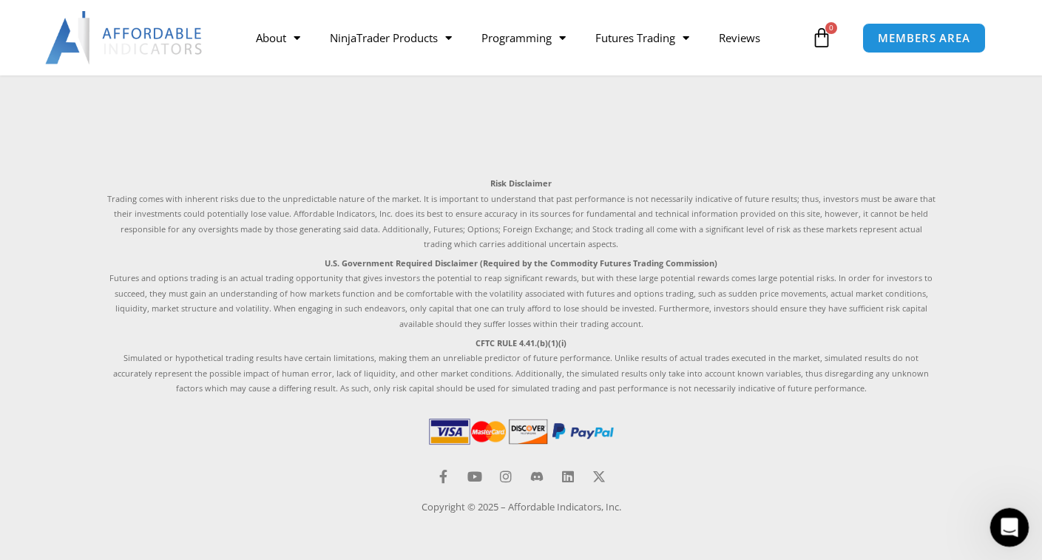
click at [1011, 531] on icon "Open Intercom Messenger" at bounding box center [1008, 525] width 24 height 24
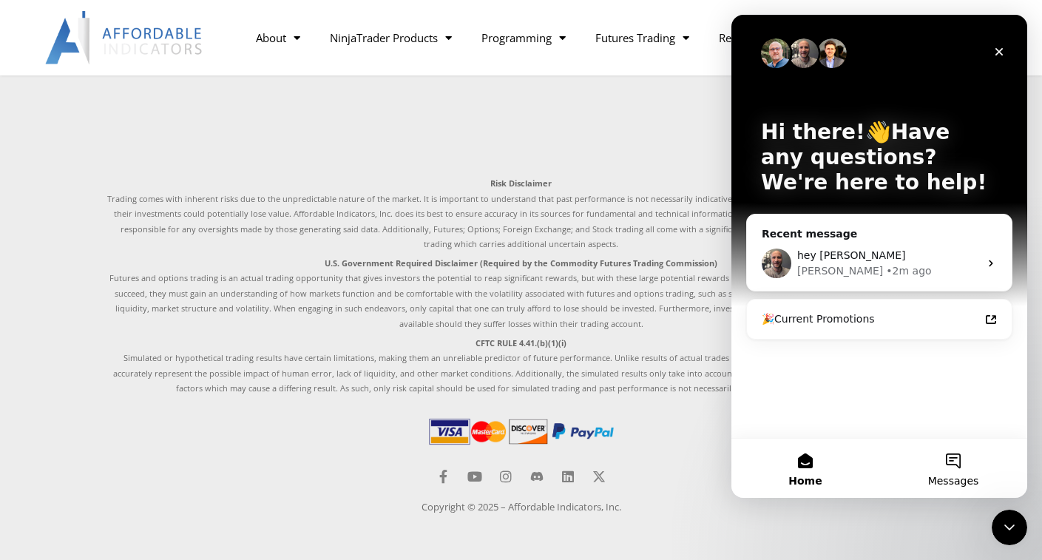
click at [951, 462] on button "Messages" at bounding box center [954, 468] width 148 height 59
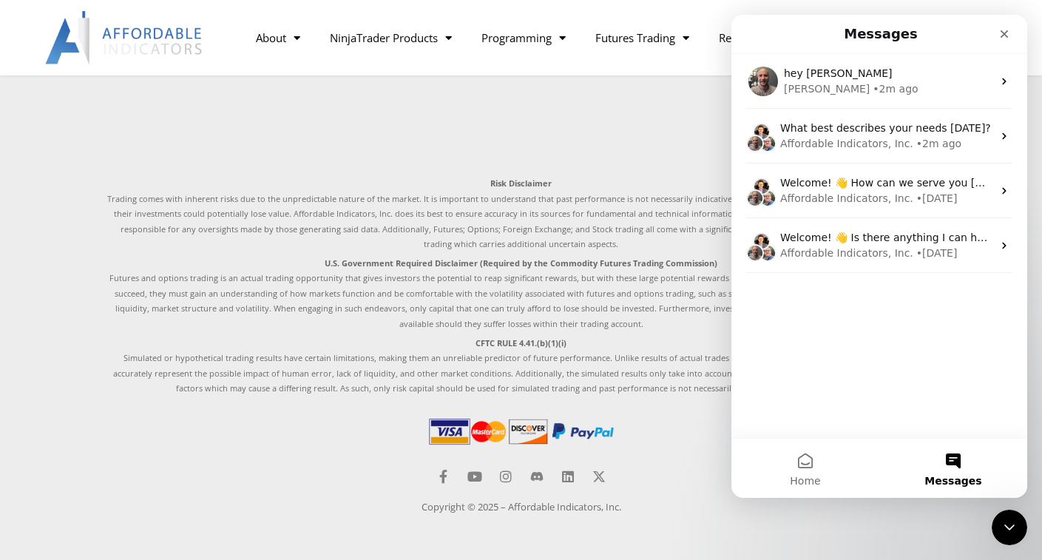
drag, startPoint x: 957, startPoint y: 459, endPoint x: 925, endPoint y: 482, distance: 39.8
click at [925, 482] on button "Messages" at bounding box center [954, 468] width 148 height 59
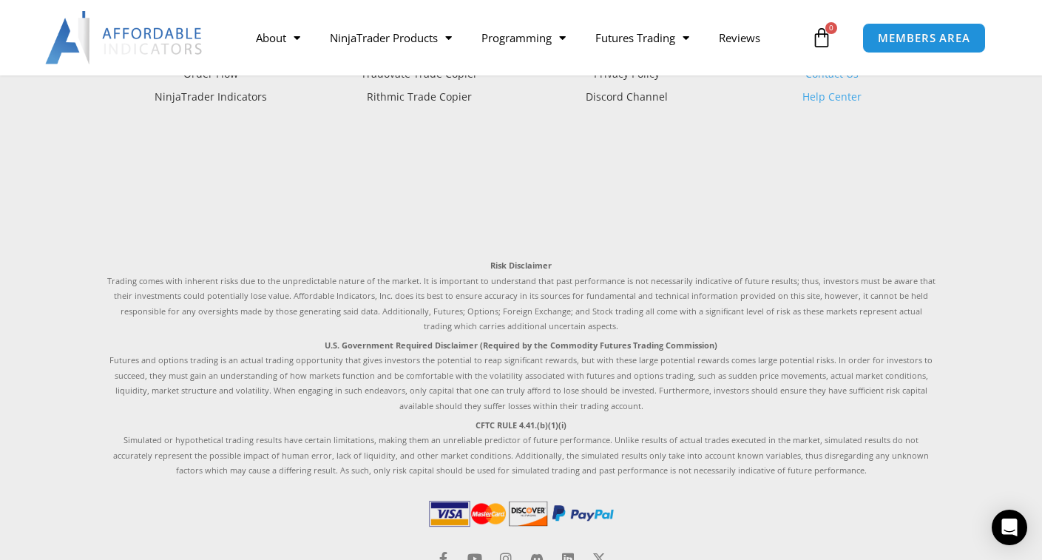
scroll to position [1460, 0]
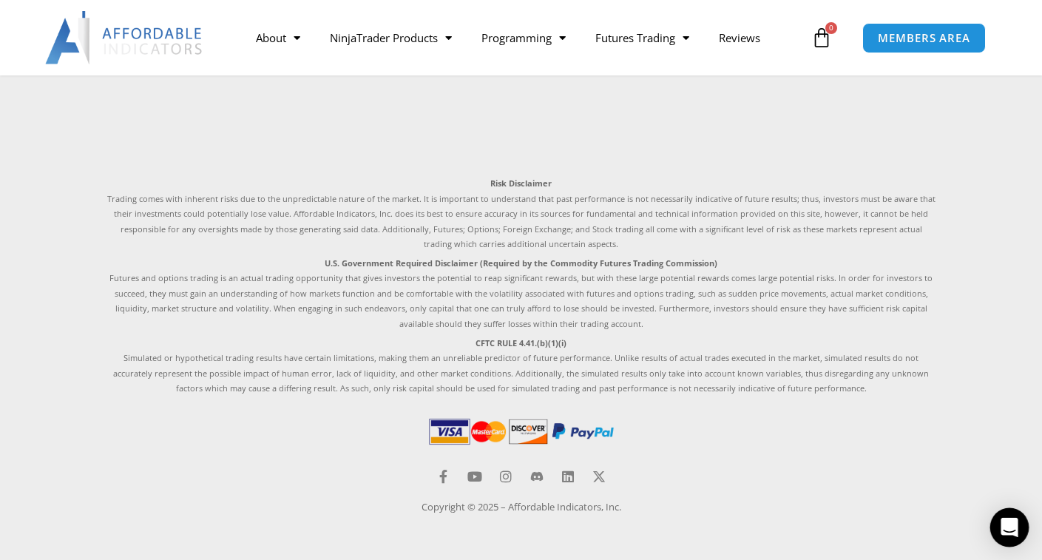
drag, startPoint x: 1003, startPoint y: 535, endPoint x: 999, endPoint y: 521, distance: 14.7
click at [1003, 535] on icon "Open Intercom Messenger" at bounding box center [1009, 527] width 19 height 19
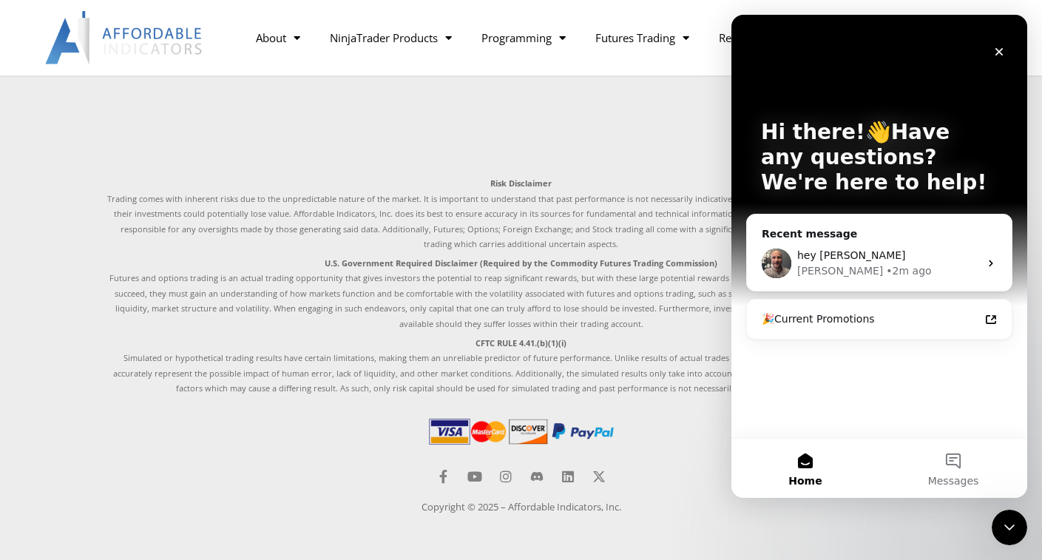
scroll to position [0, 0]
click at [956, 455] on button "Messages" at bounding box center [954, 468] width 148 height 59
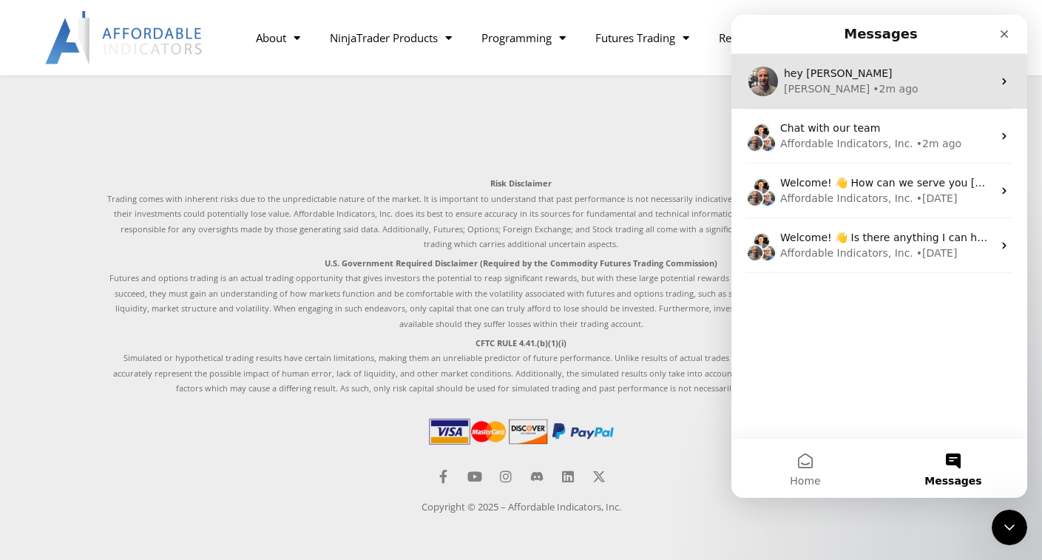
click at [877, 92] on div "[PERSON_NAME] • 2m ago" at bounding box center [888, 89] width 209 height 16
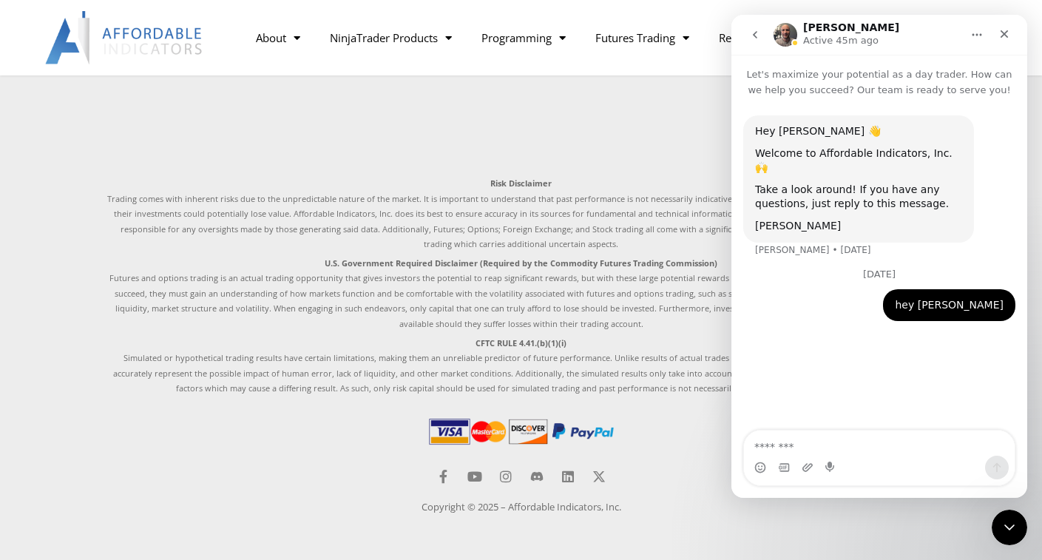
click at [808, 436] on textarea "Message…" at bounding box center [879, 443] width 271 height 25
drag, startPoint x: 789, startPoint y: 442, endPoint x: 928, endPoint y: 447, distance: 139.9
click at [928, 447] on textarea "**********" at bounding box center [879, 443] width 271 height 25
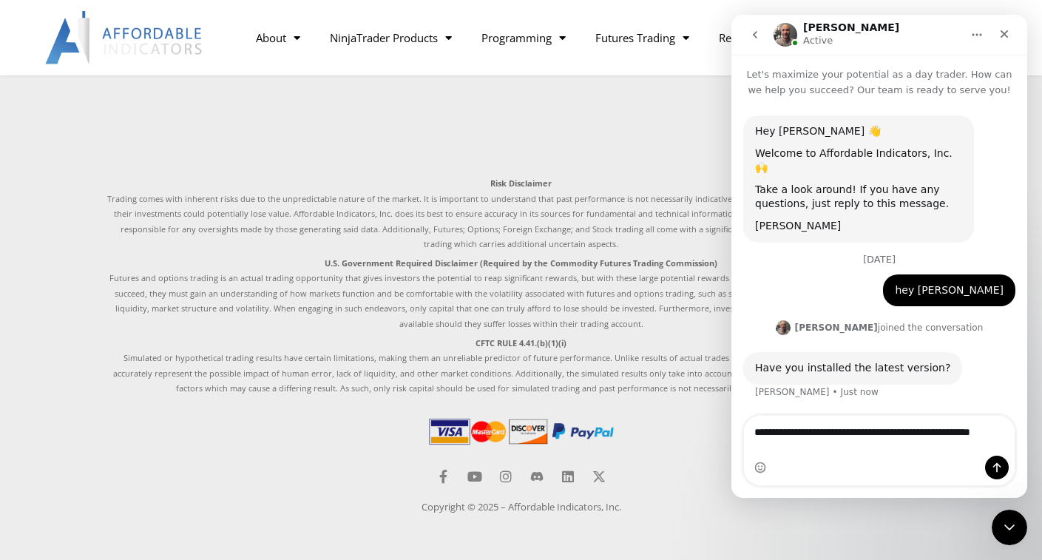
click at [836, 451] on textarea "**********" at bounding box center [879, 436] width 271 height 40
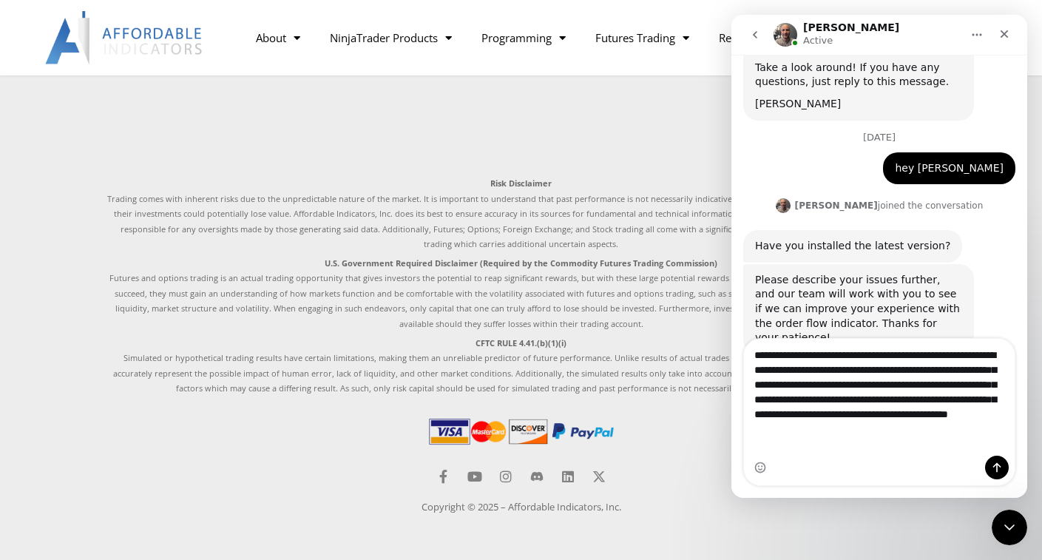
scroll to position [137, 0]
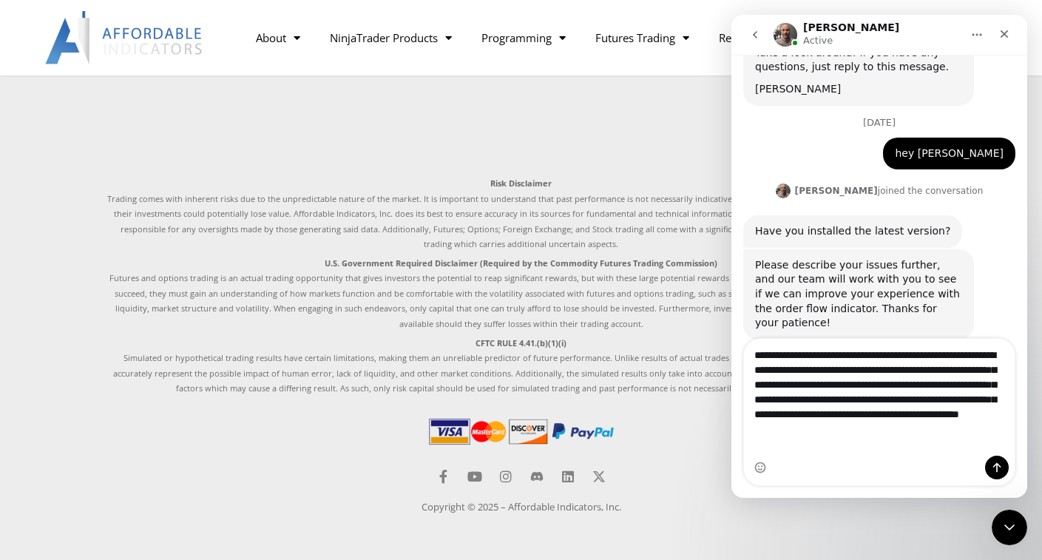
type textarea "**********"
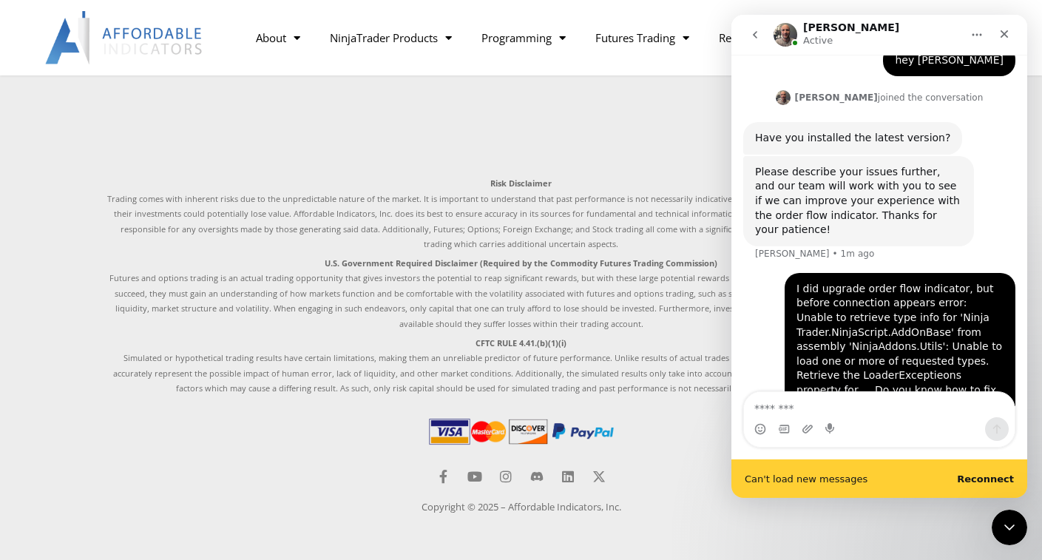
scroll to position [232, 0]
click at [1005, 478] on b "Reconnect" at bounding box center [985, 478] width 57 height 11
click at [974, 479] on b "Reconnect" at bounding box center [985, 478] width 57 height 11
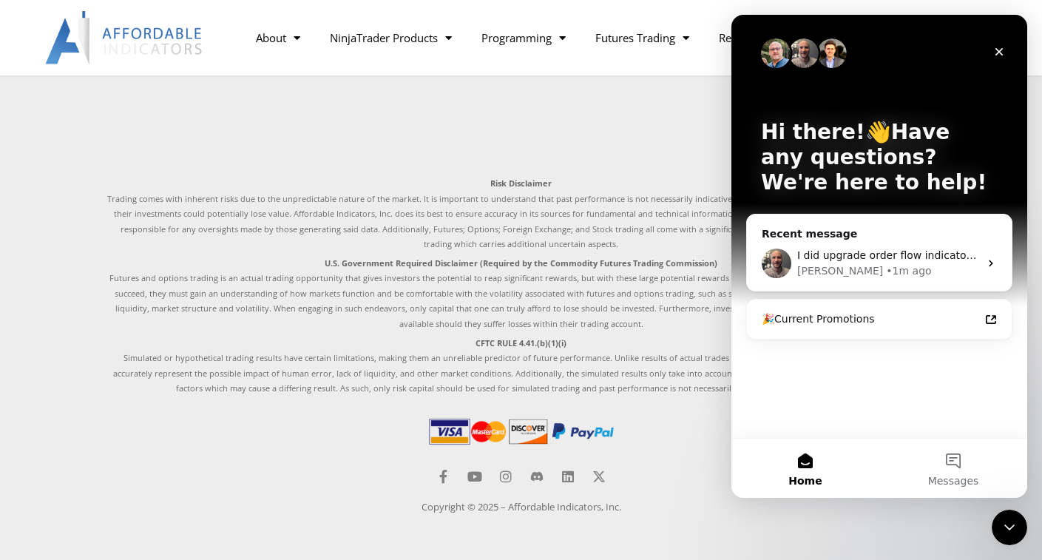
scroll to position [0, 0]
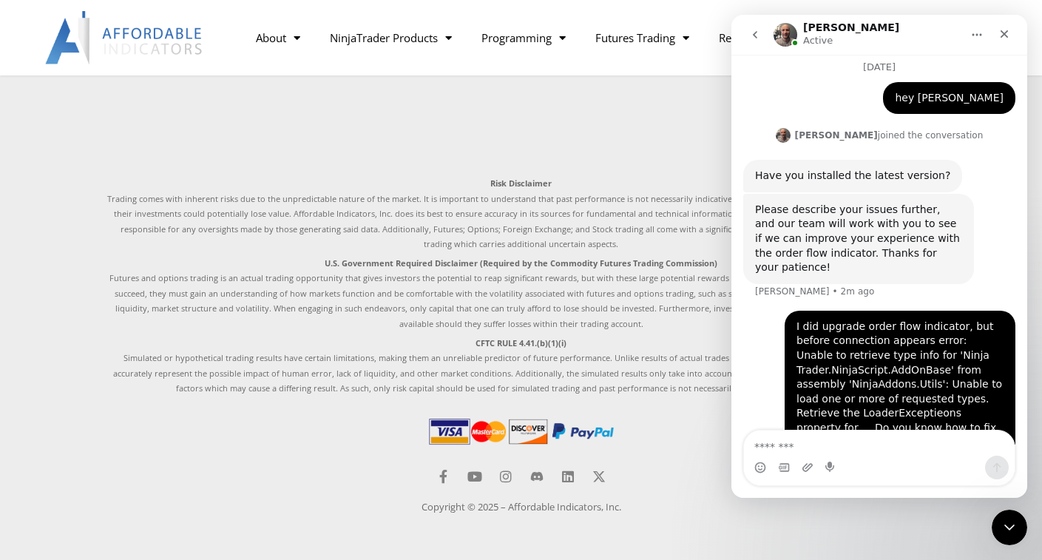
scroll to position [193, 0]
click at [846, 445] on textarea "Message…" at bounding box center [879, 443] width 271 height 25
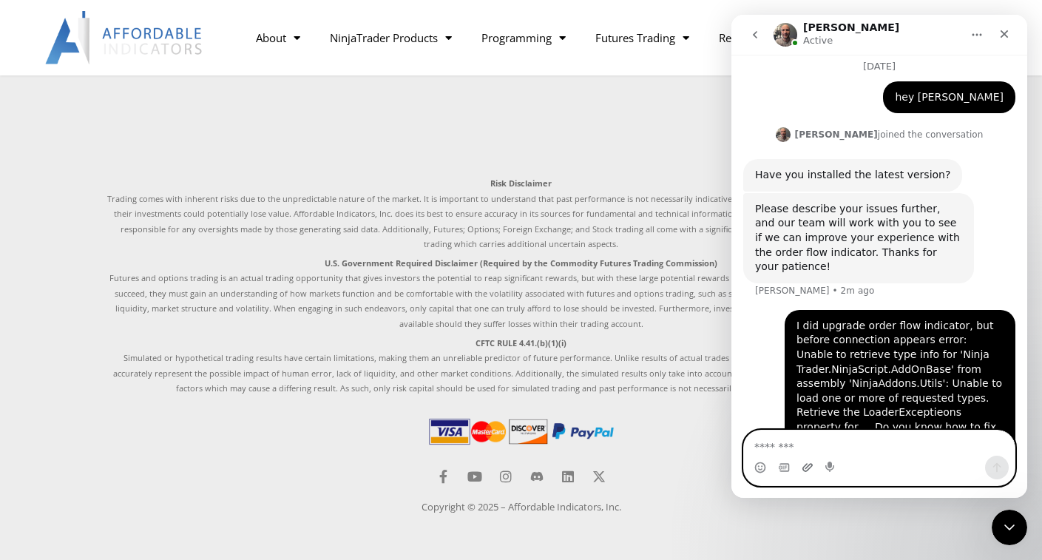
click at [807, 464] on icon "Upload attachment" at bounding box center [808, 468] width 12 height 12
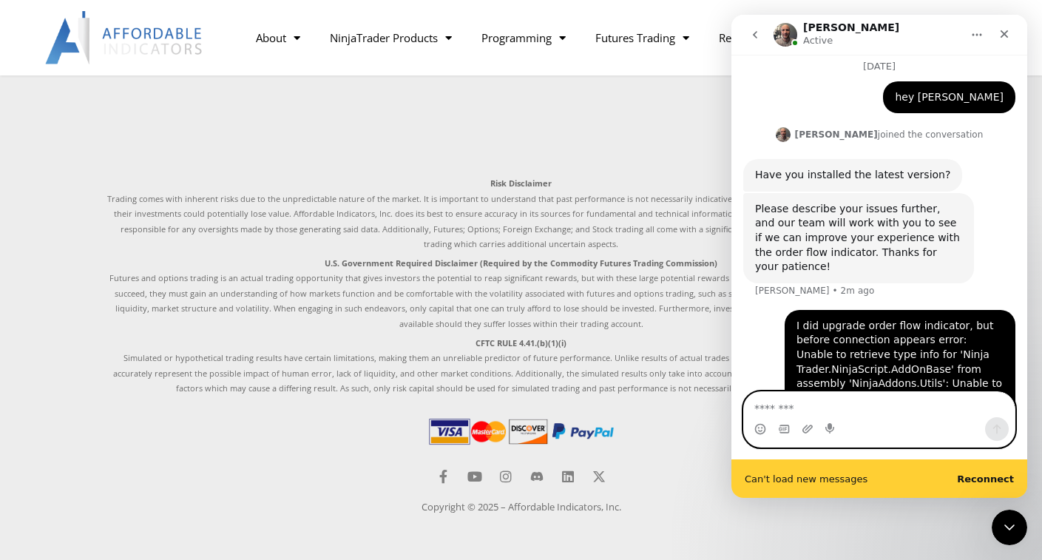
scroll to position [232, 0]
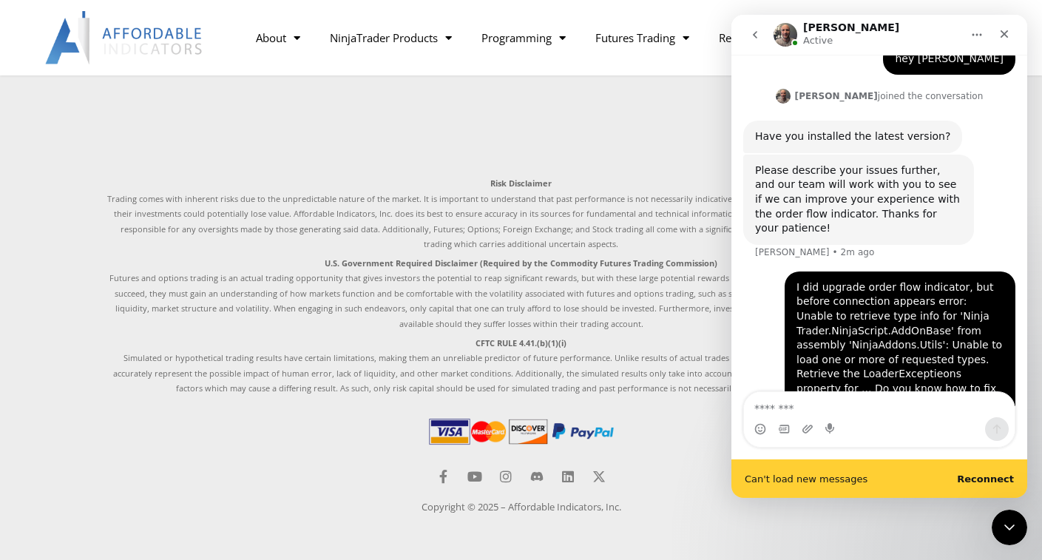
click at [988, 482] on b "Reconnect" at bounding box center [985, 478] width 57 height 11
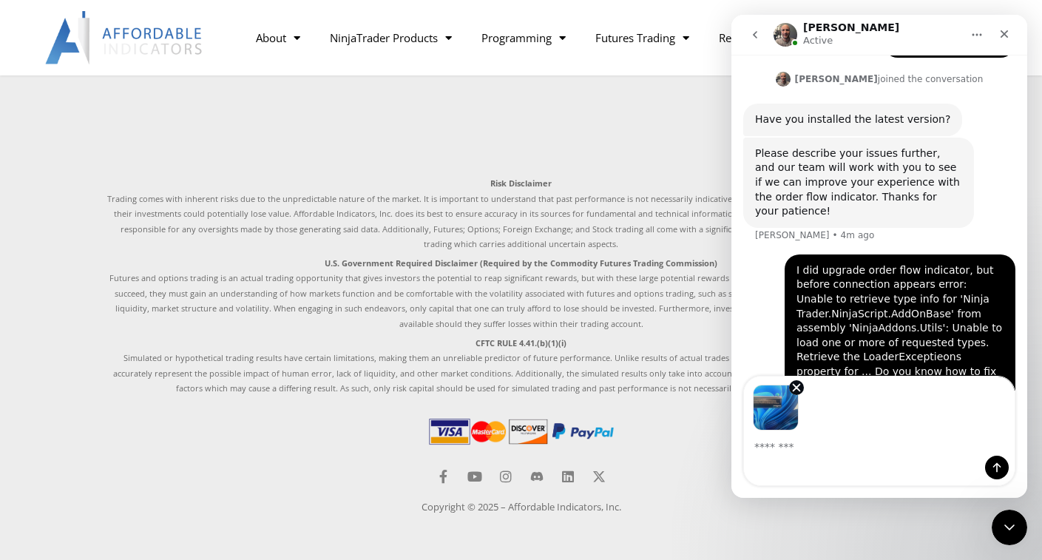
scroll to position [247, 0]
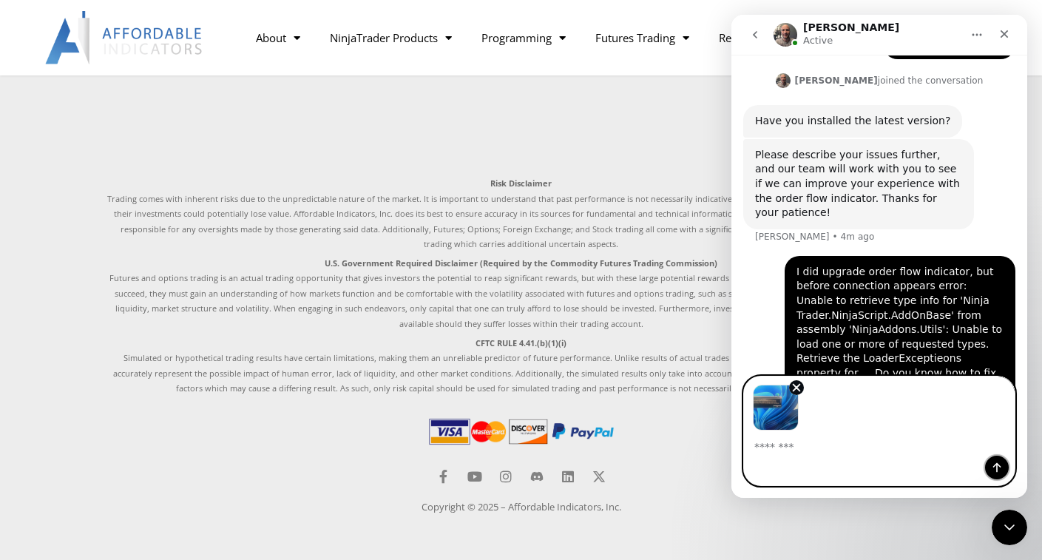
click at [998, 470] on icon "Send a message…" at bounding box center [997, 468] width 12 height 12
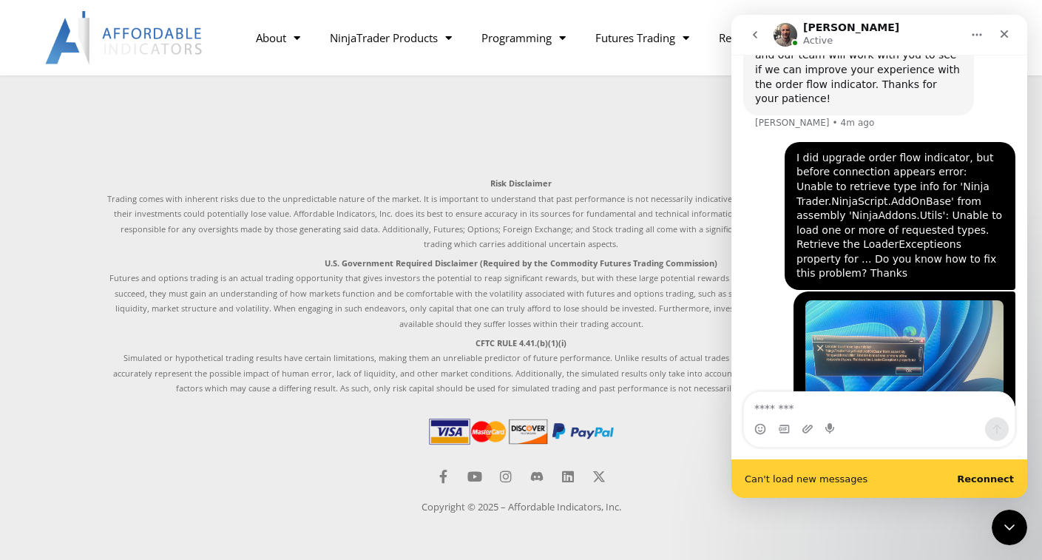
scroll to position [400, 0]
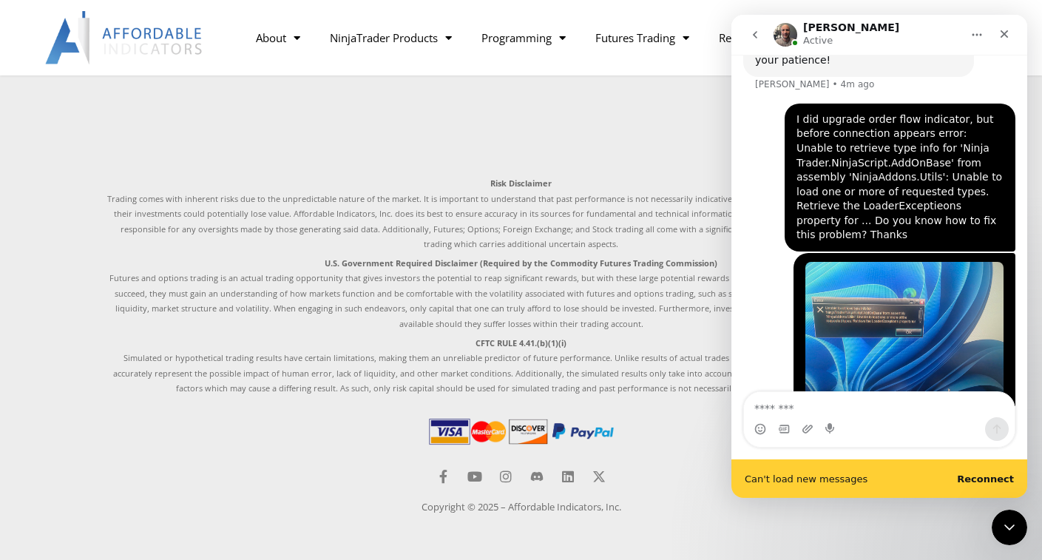
click at [994, 479] on b "Reconnect" at bounding box center [985, 478] width 57 height 11
click at [988, 471] on div "Can't load new messages Reconnect" at bounding box center [880, 478] width 296 height 38
